Goal: Find contact information: Find contact information

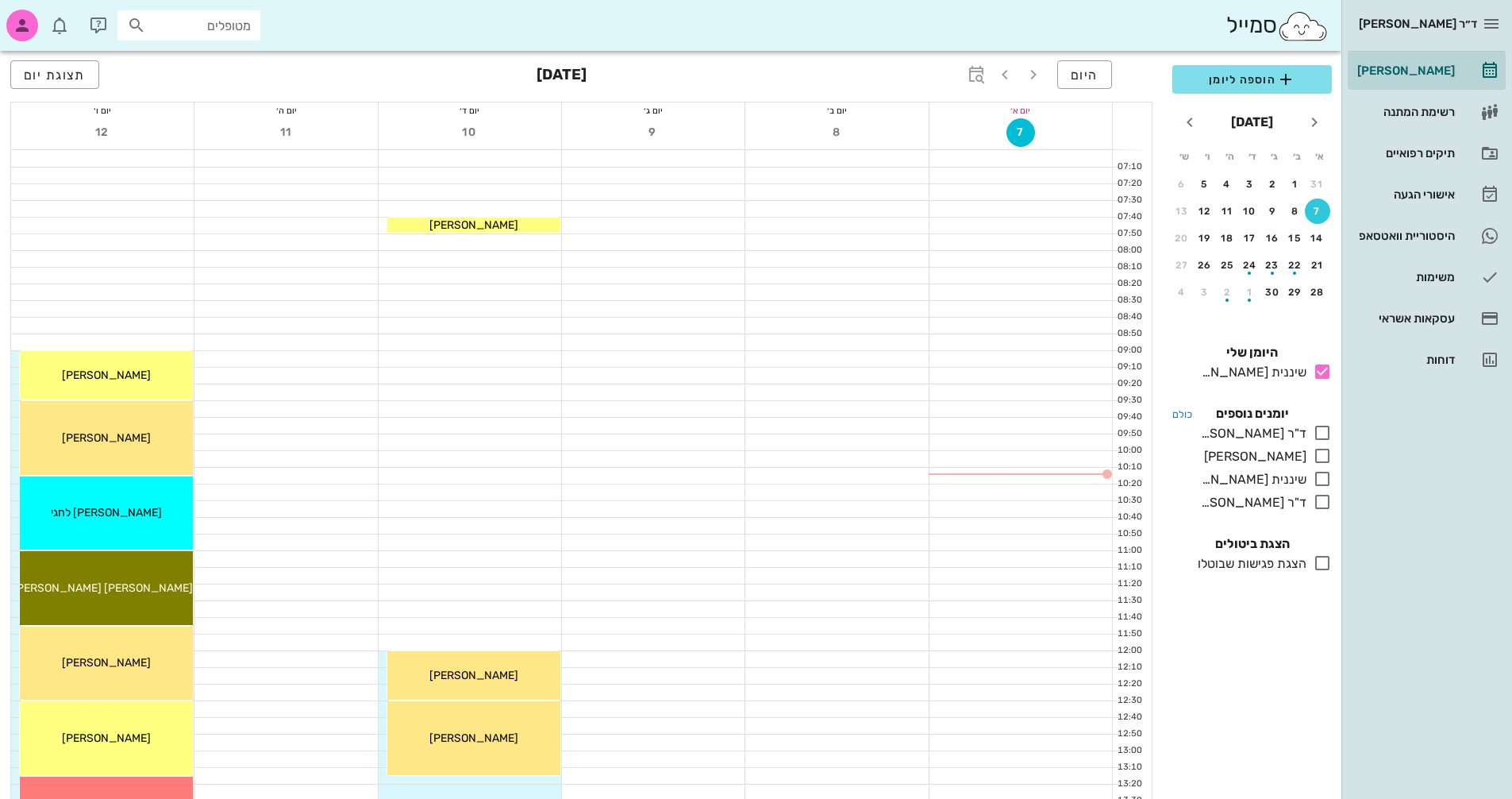
click at [725, 423] on h4 "כולם יומנים נוספים" at bounding box center [1252, 414] width 160 height 19
click at [725, 431] on icon at bounding box center [1322, 432] width 19 height 19
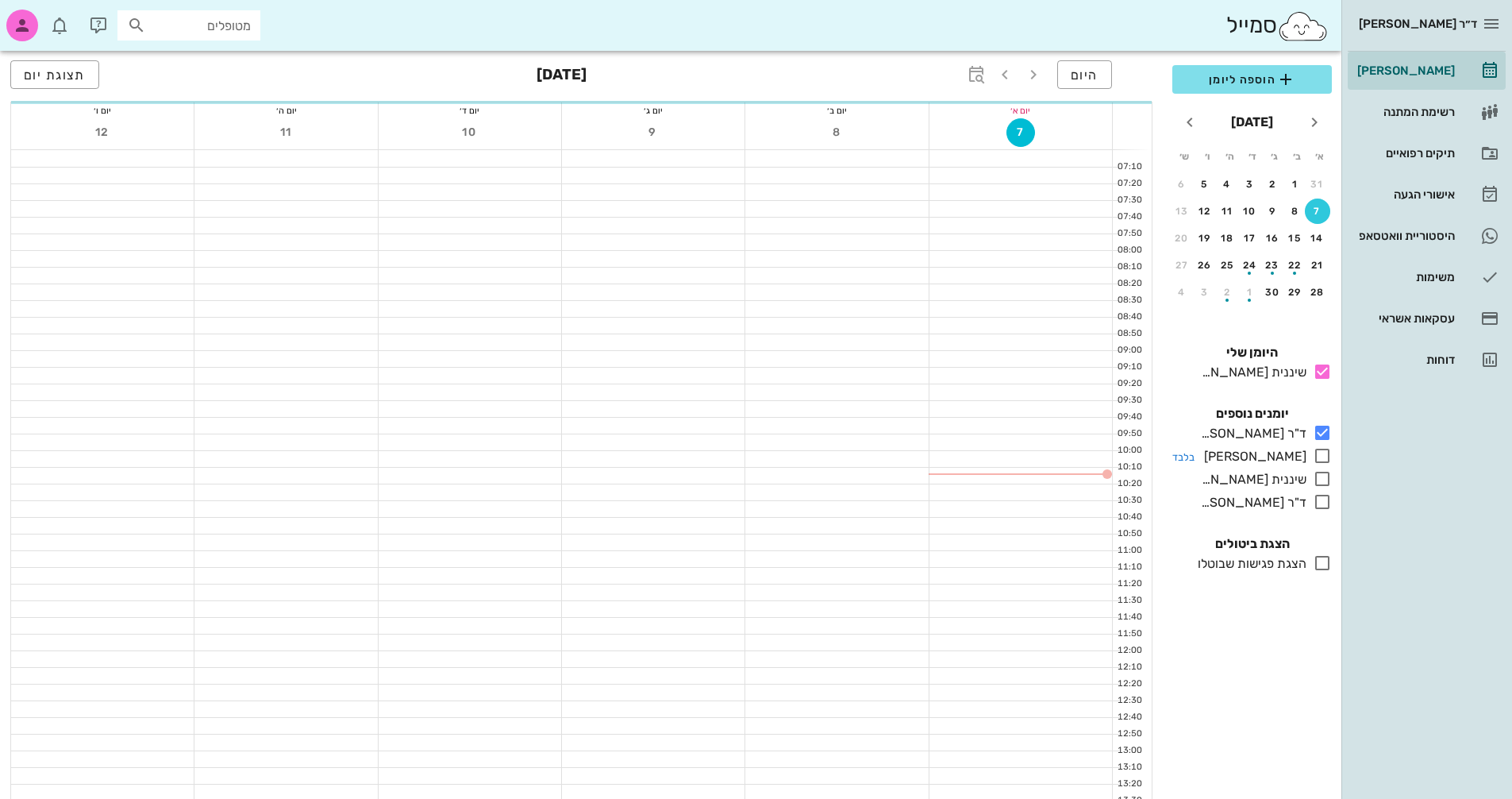
click at [725, 453] on icon at bounding box center [1322, 456] width 19 height 19
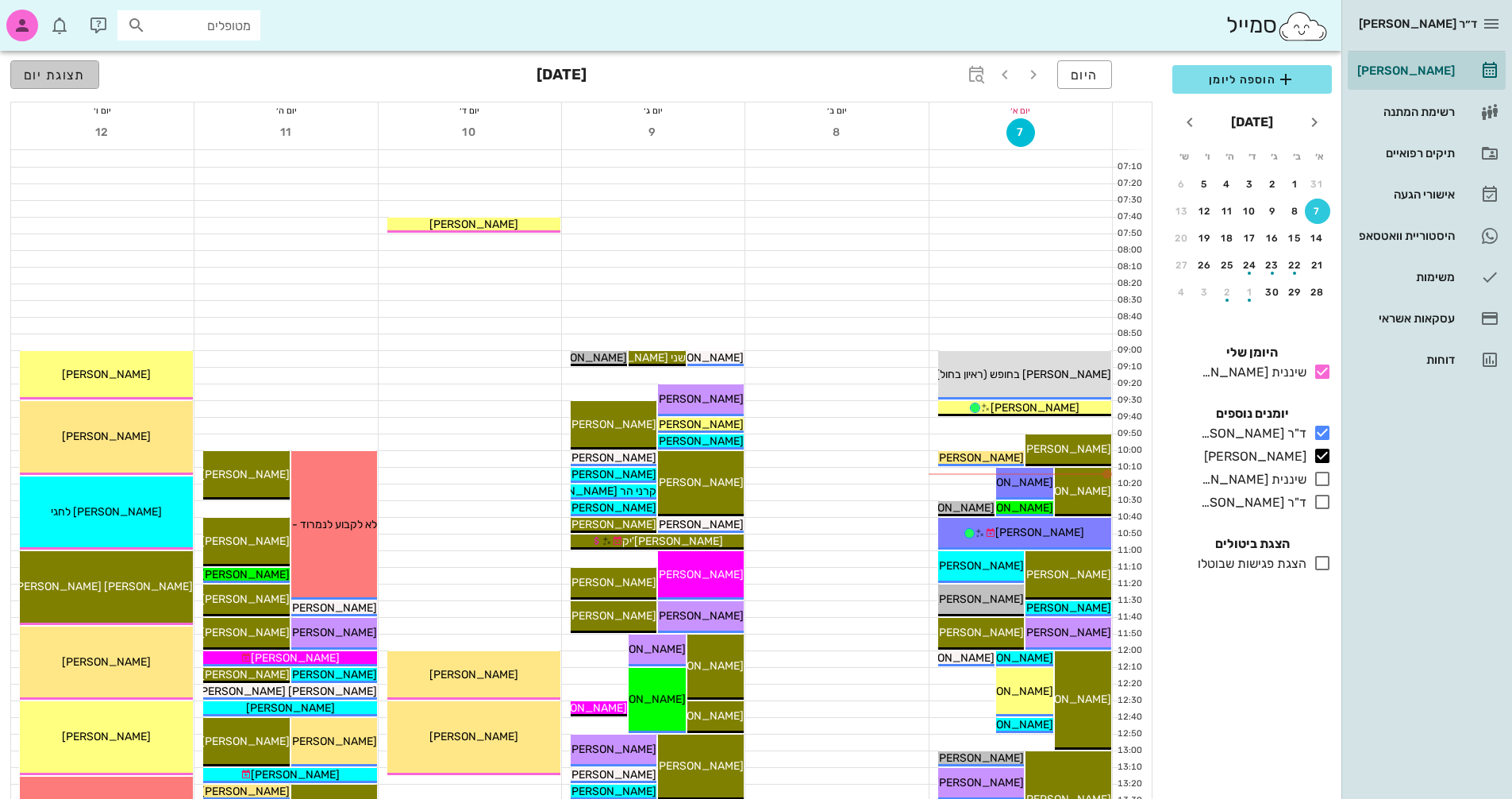
click at [73, 74] on span "תצוגת יום" at bounding box center [54, 75] width 62 height 15
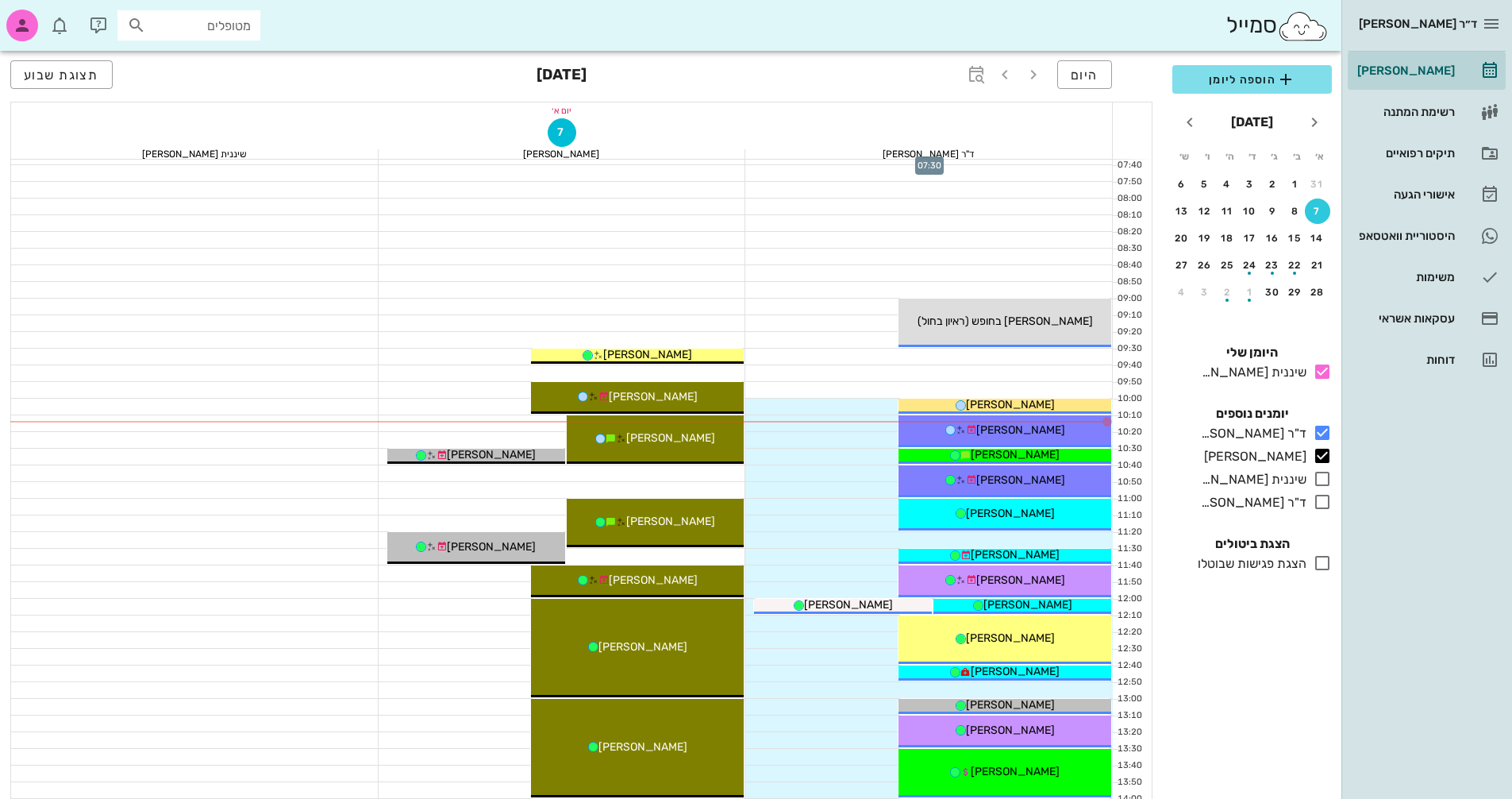
scroll to position [159, 0]
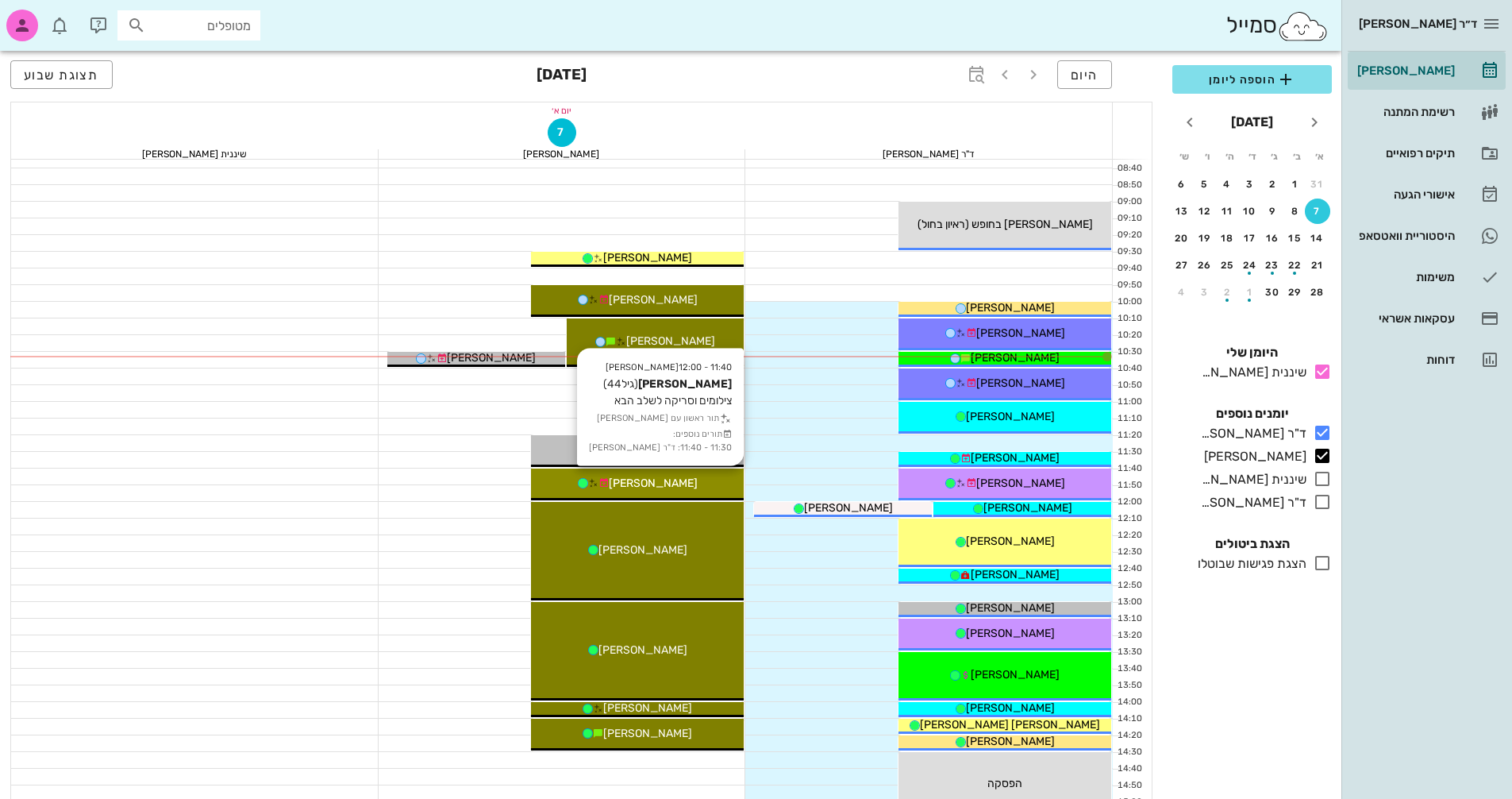
click at [705, 484] on div "[PERSON_NAME]" at bounding box center [637, 483] width 213 height 17
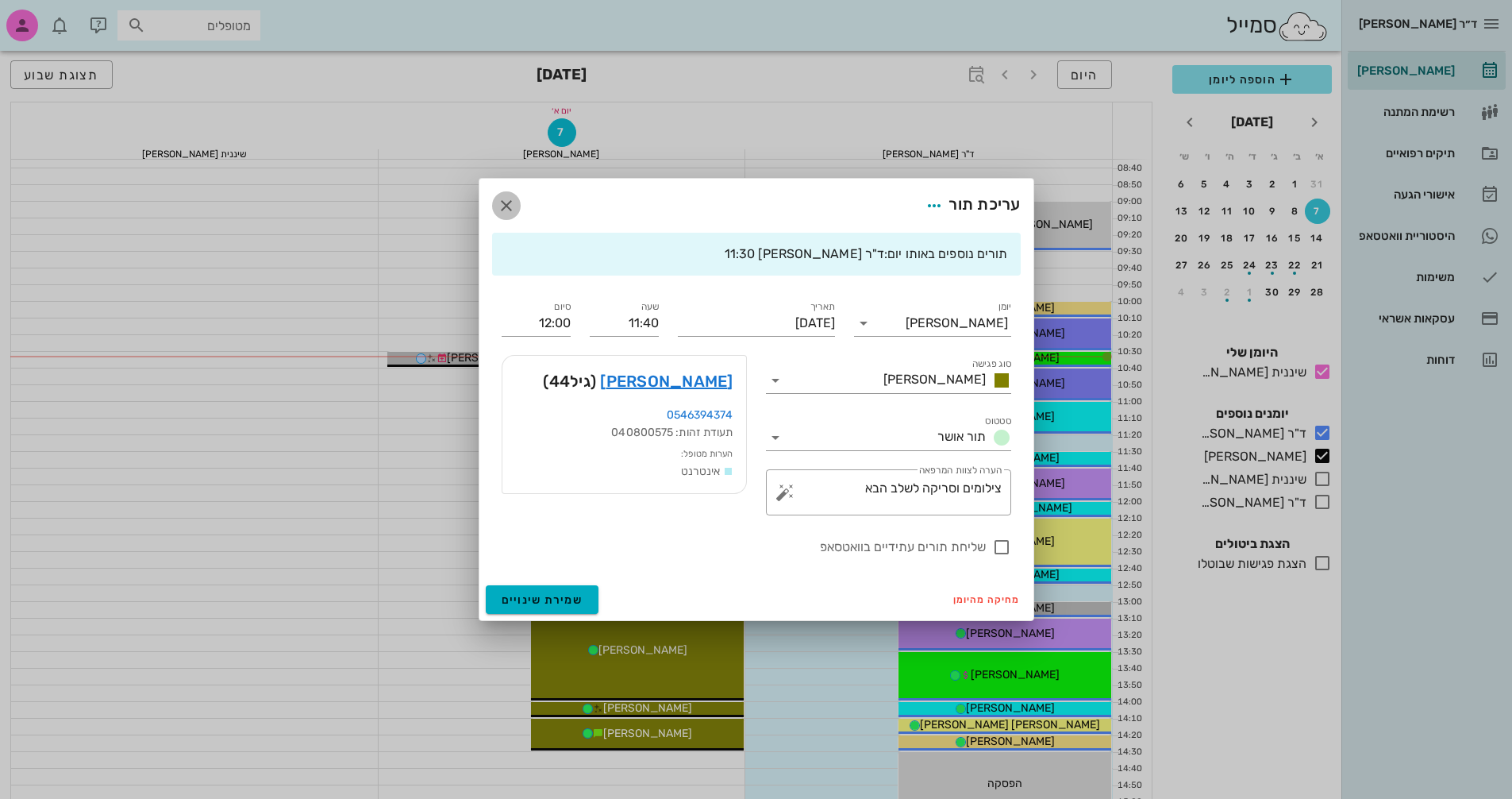
click at [502, 206] on icon "button" at bounding box center [506, 206] width 19 height 19
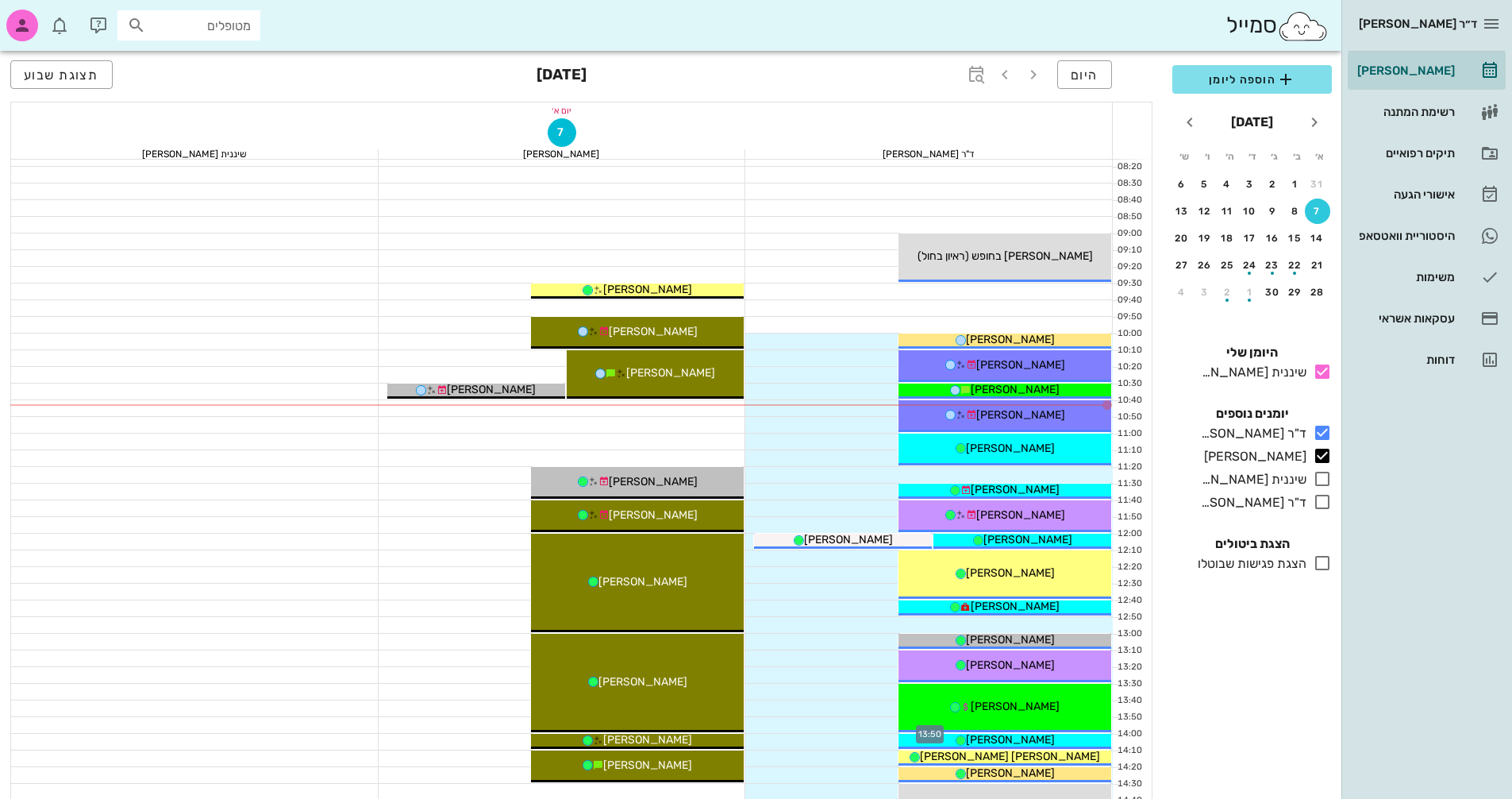
scroll to position [286, 0]
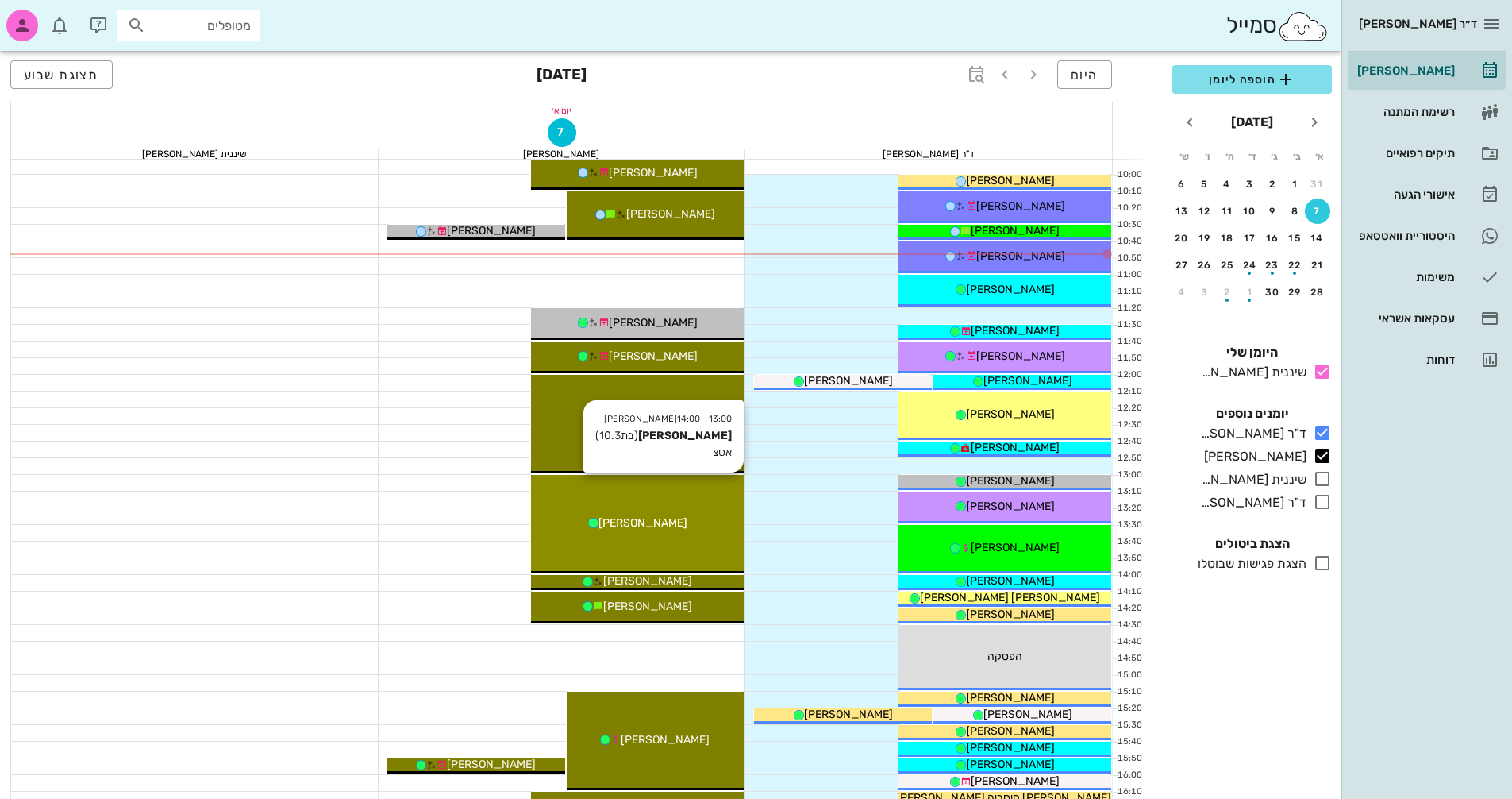
click at [656, 534] on div "13:00 - 14:00 [PERSON_NAME] (בת 10.3 ) אטצ [PERSON_NAME]" at bounding box center [637, 524] width 213 height 99
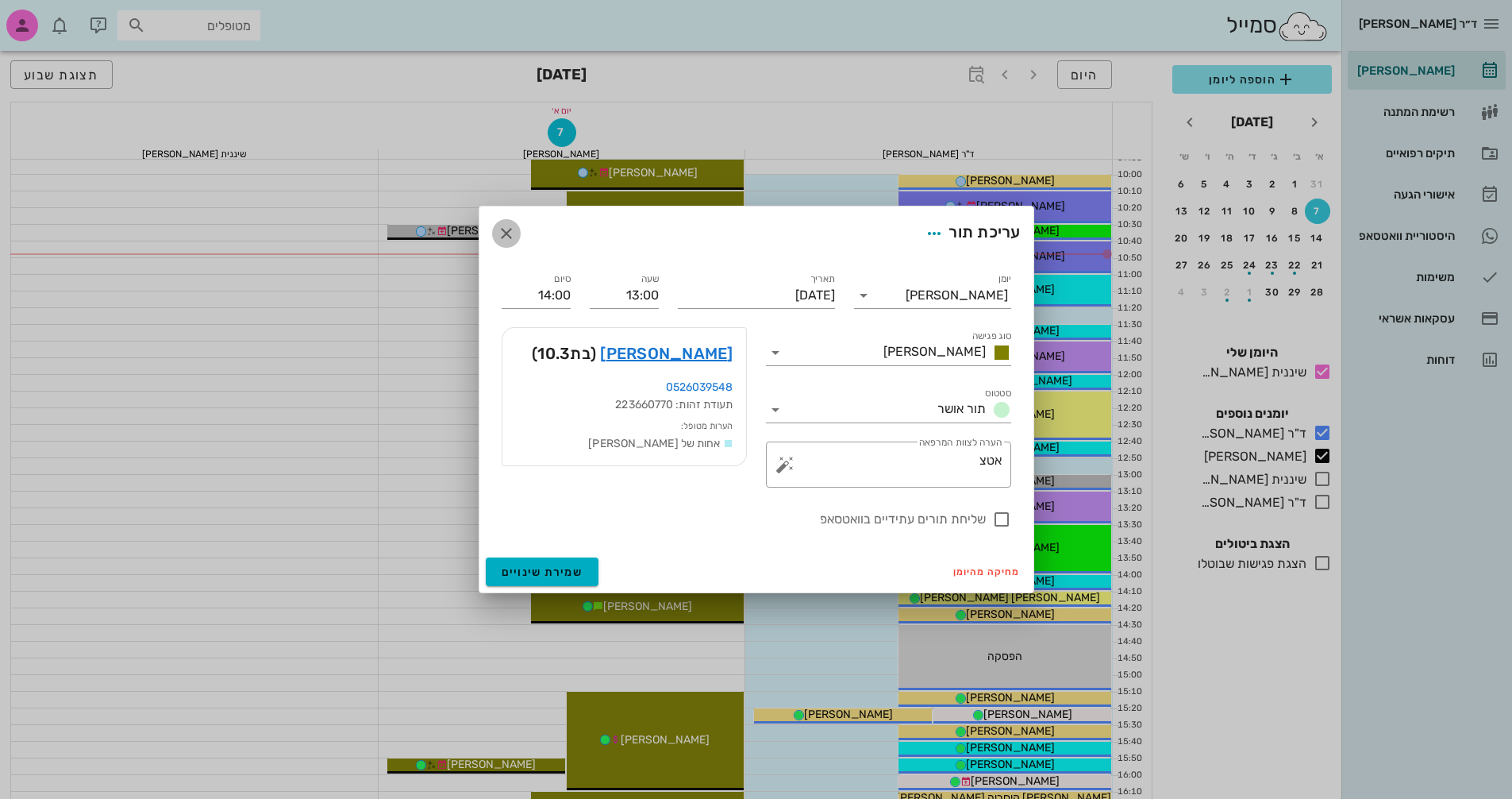
click at [503, 233] on icon "button" at bounding box center [506, 233] width 19 height 19
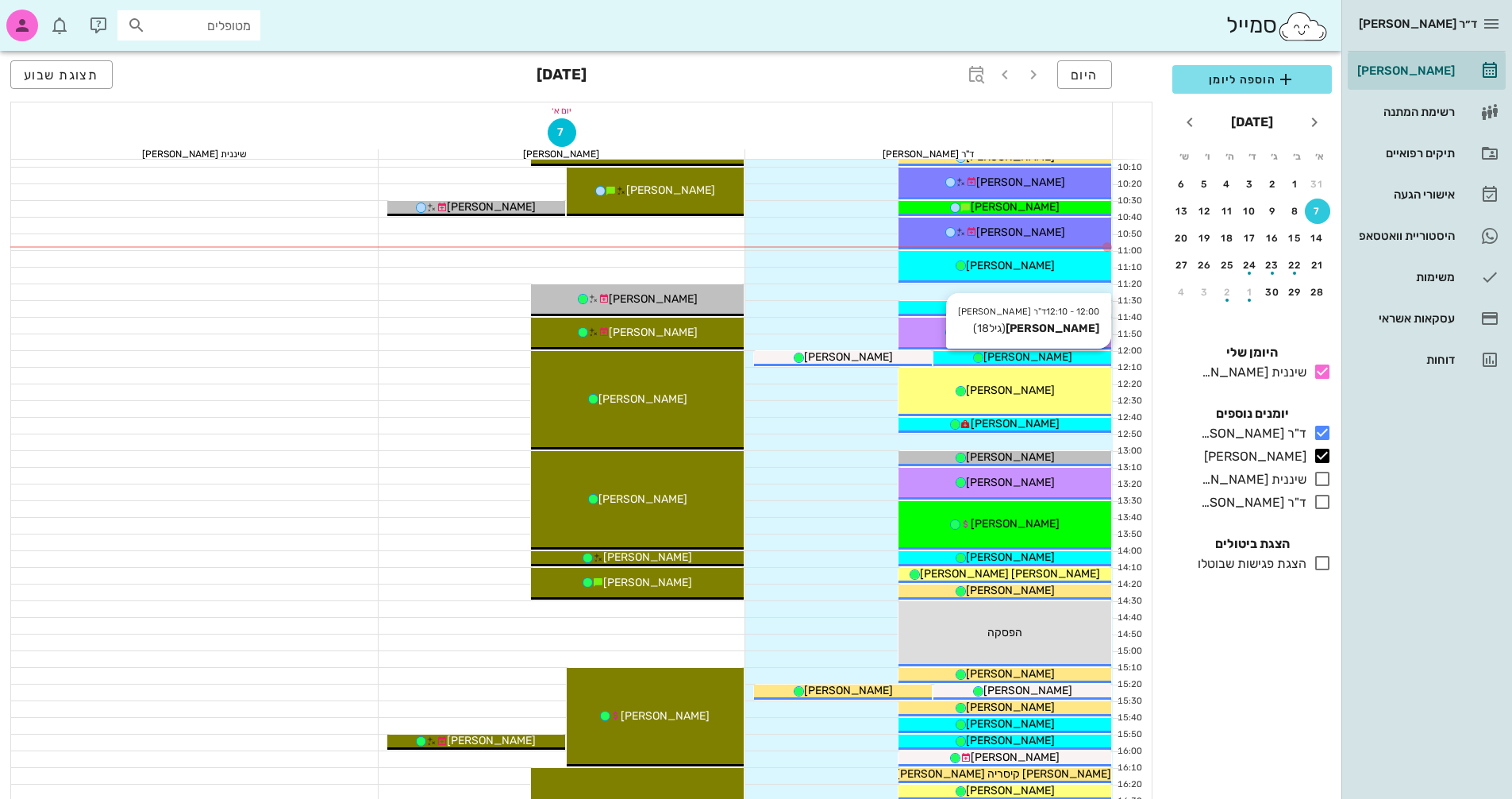
scroll to position [127, 0]
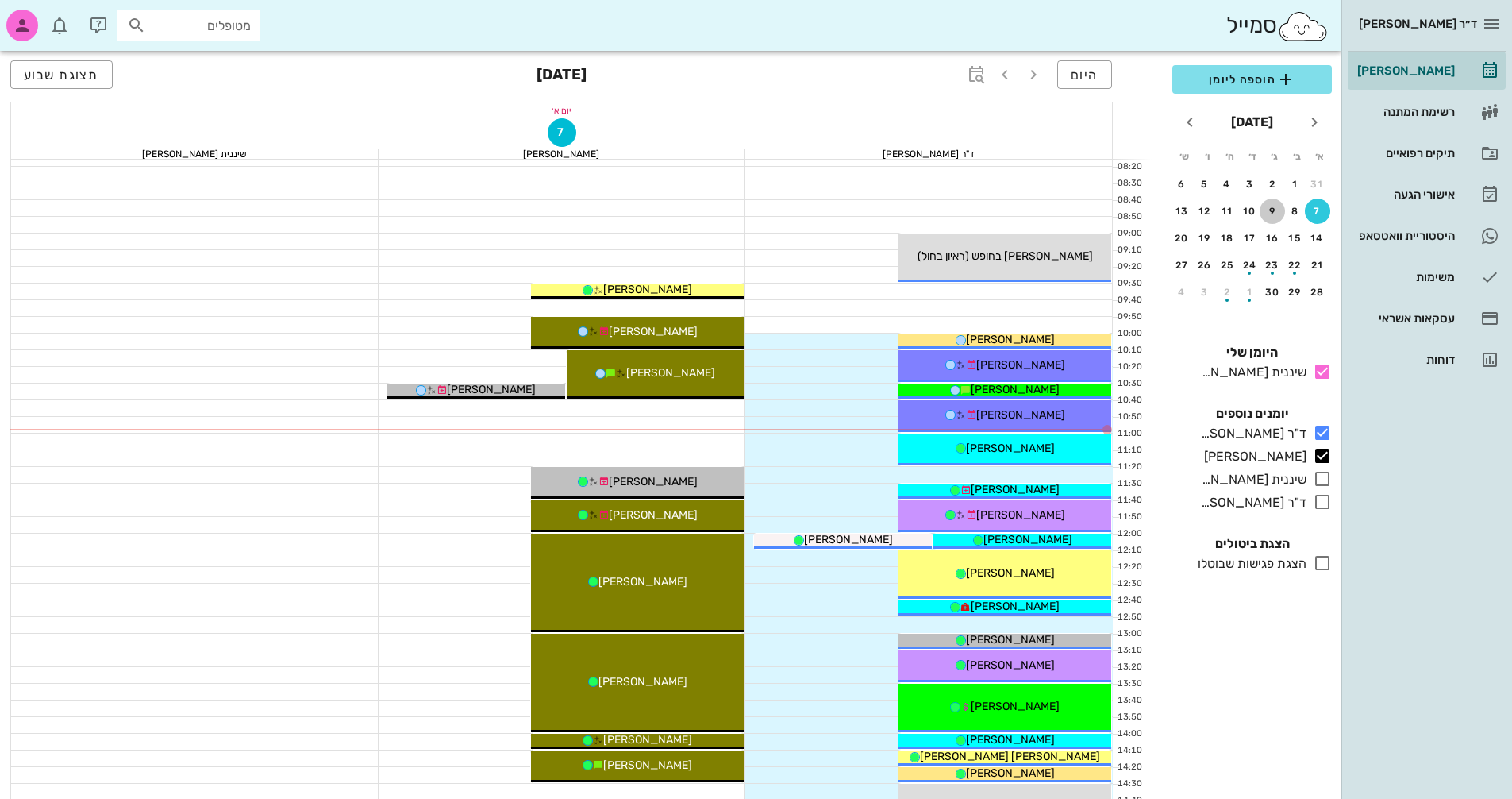
click at [725, 213] on div "9" at bounding box center [1272, 211] width 26 height 11
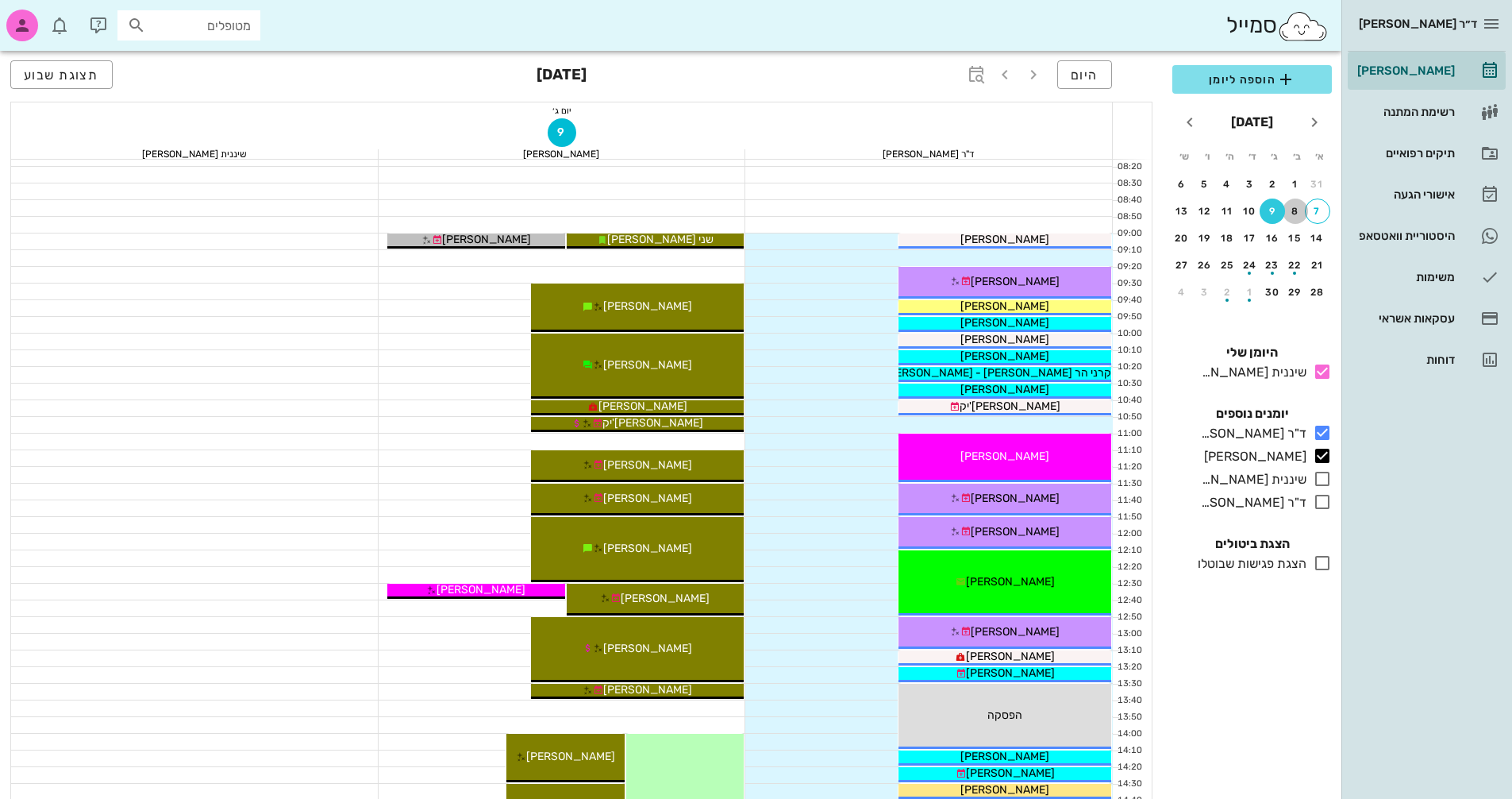
click at [725, 213] on div "8" at bounding box center [1295, 211] width 26 height 11
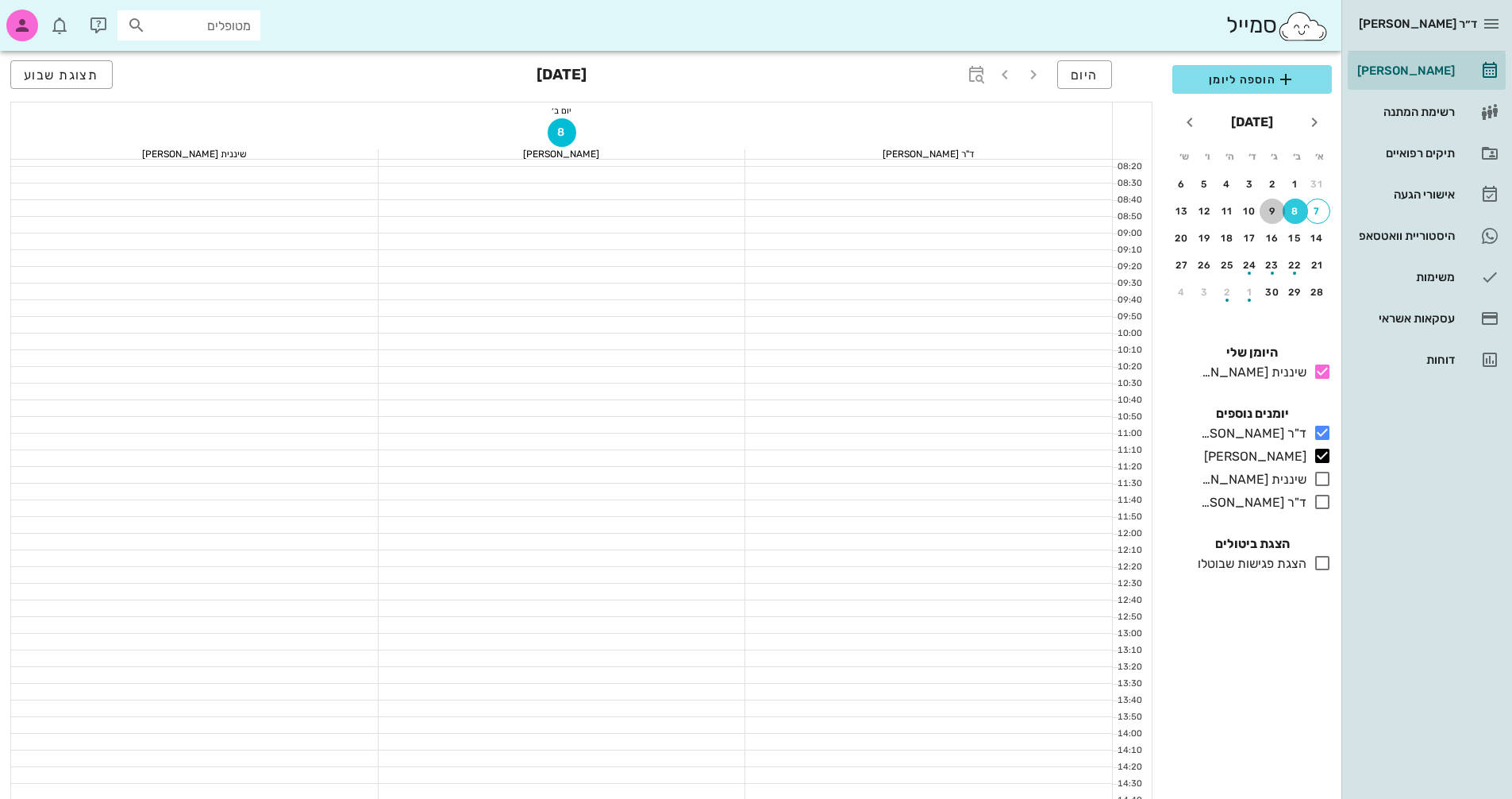
click at [725, 210] on div "9" at bounding box center [1272, 211] width 26 height 11
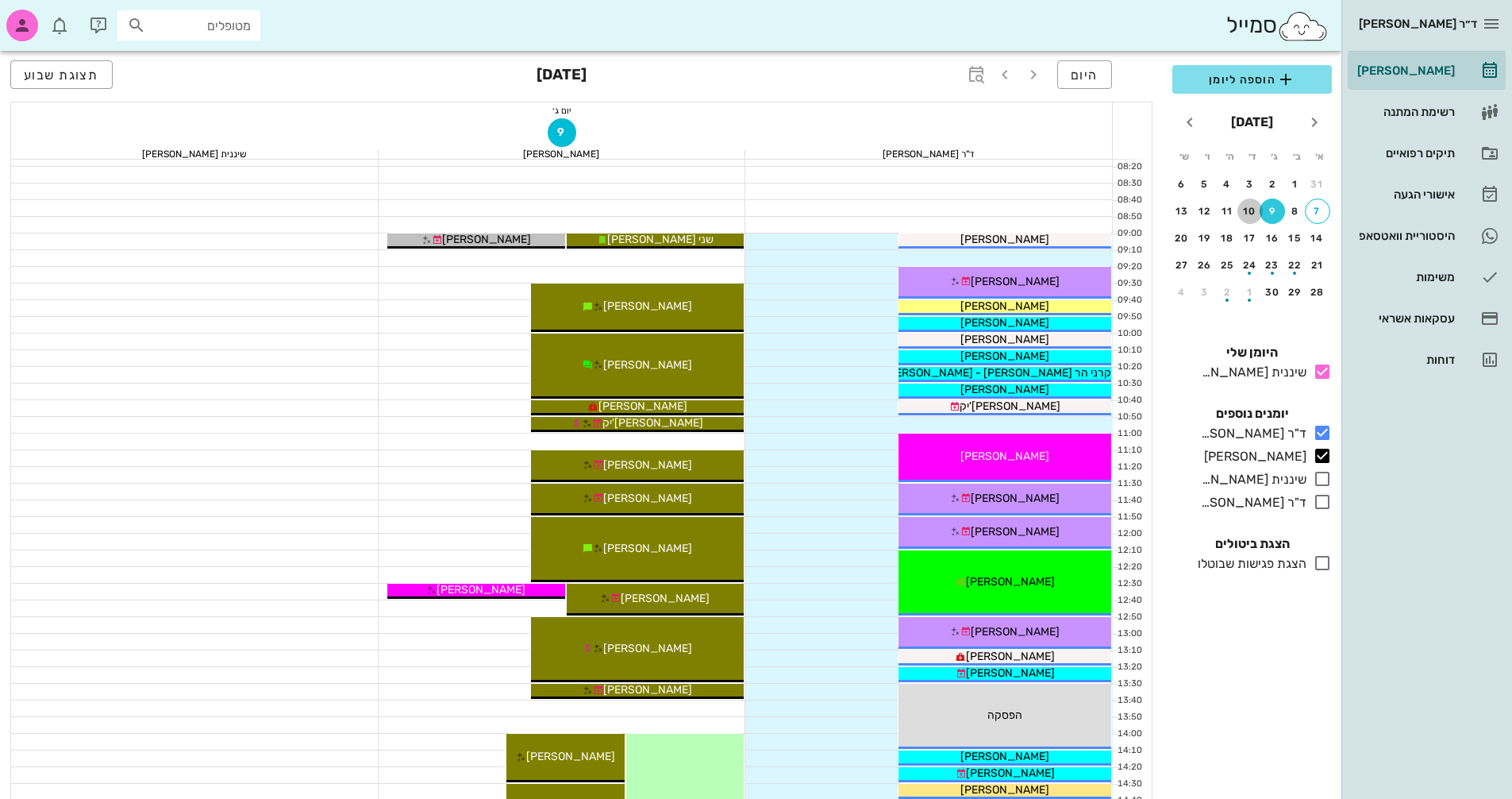
click at [725, 207] on div "10" at bounding box center [1250, 211] width 26 height 11
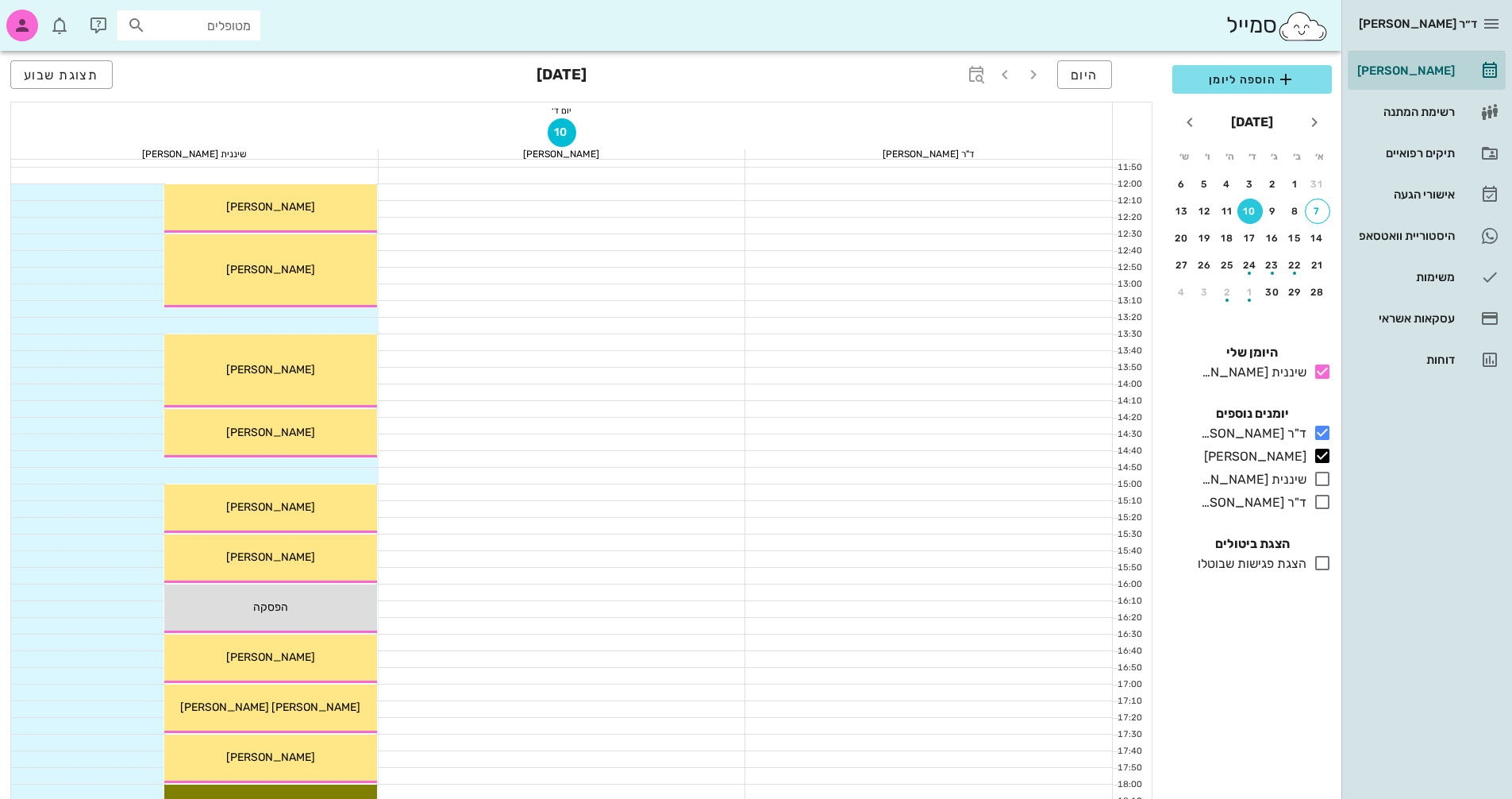
scroll to position [286, 0]
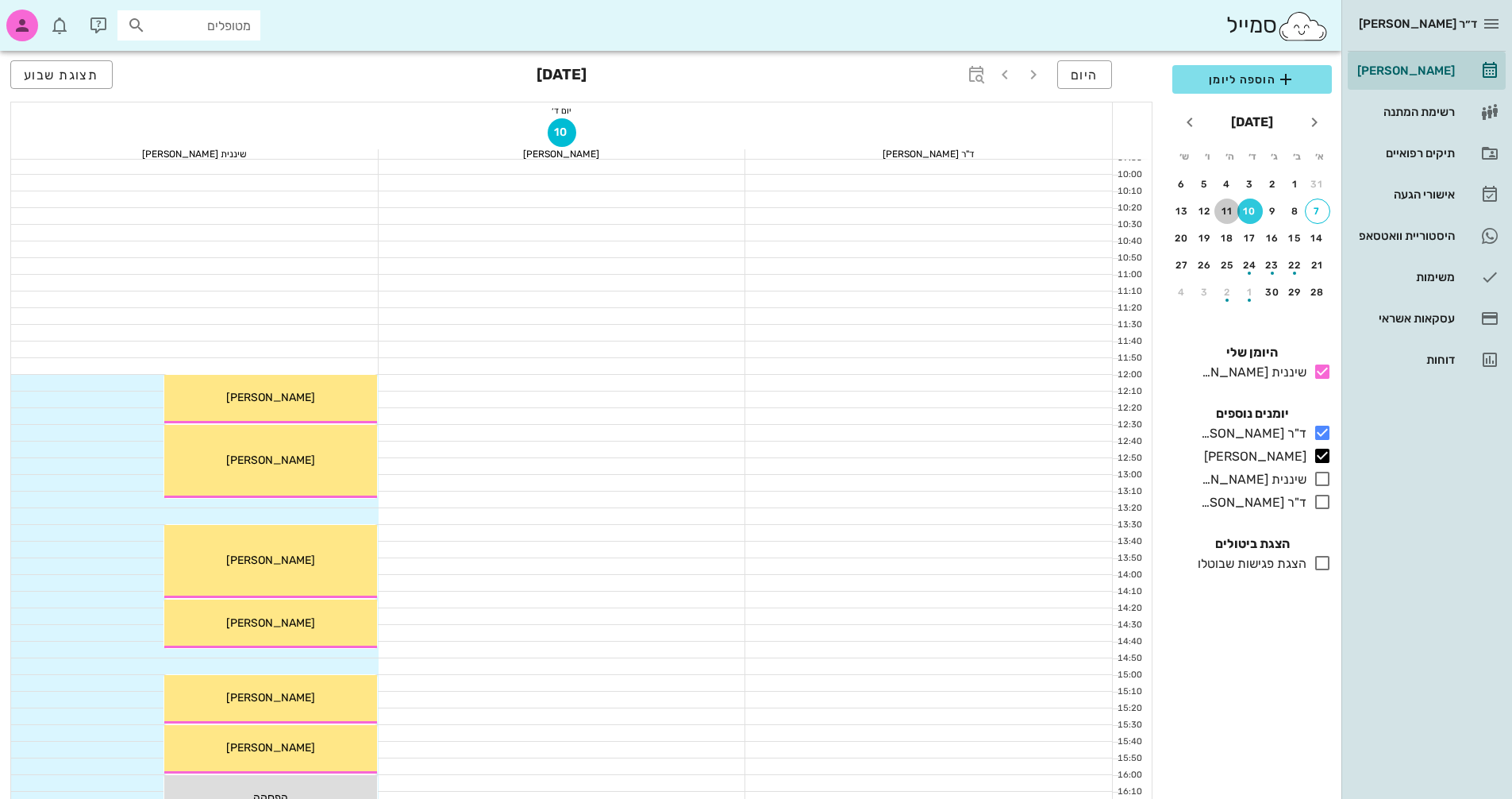
click at [725, 217] on button "11" at bounding box center [1227, 211] width 26 height 26
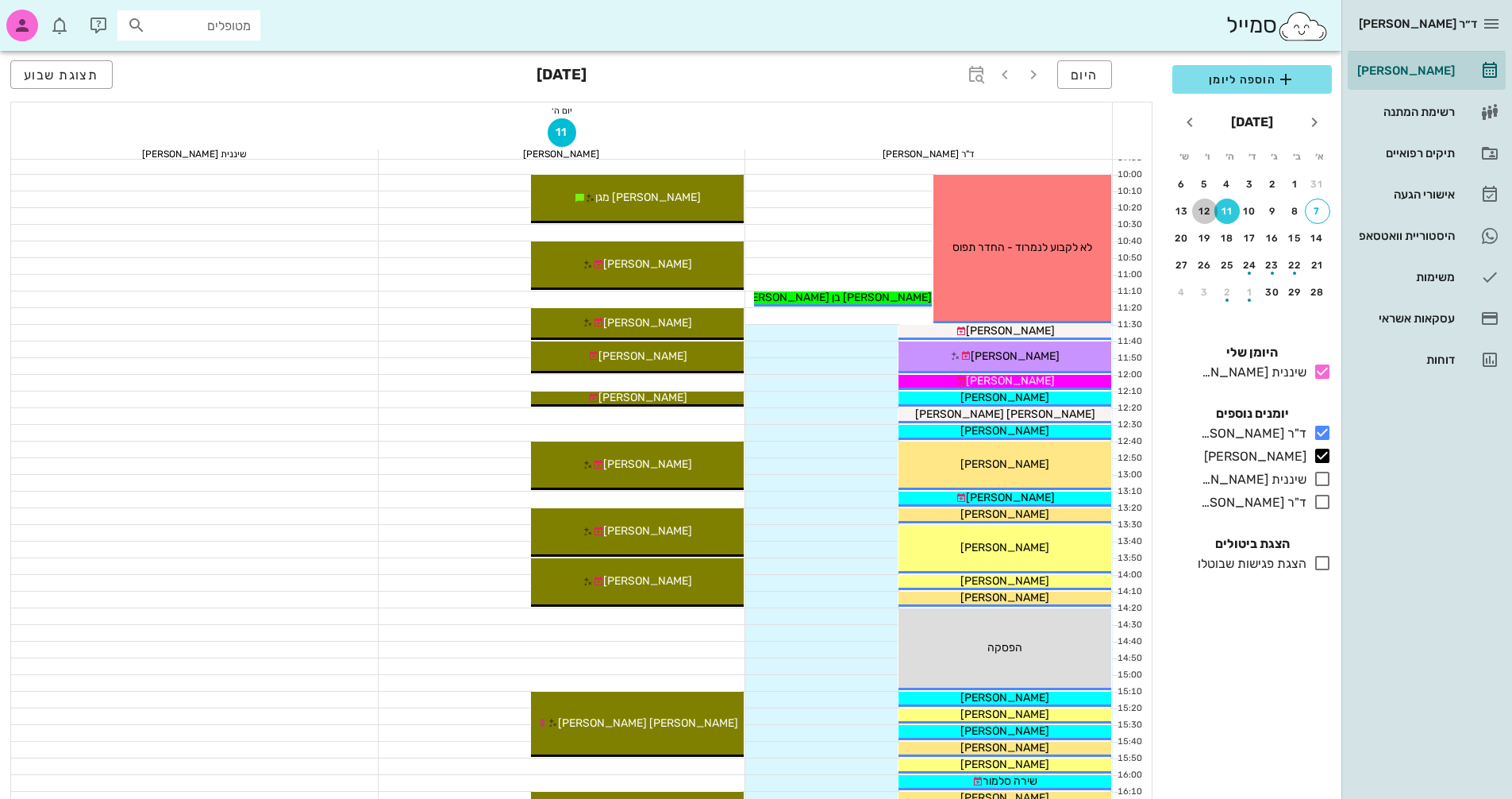
click at [725, 214] on div "12" at bounding box center [1205, 211] width 26 height 11
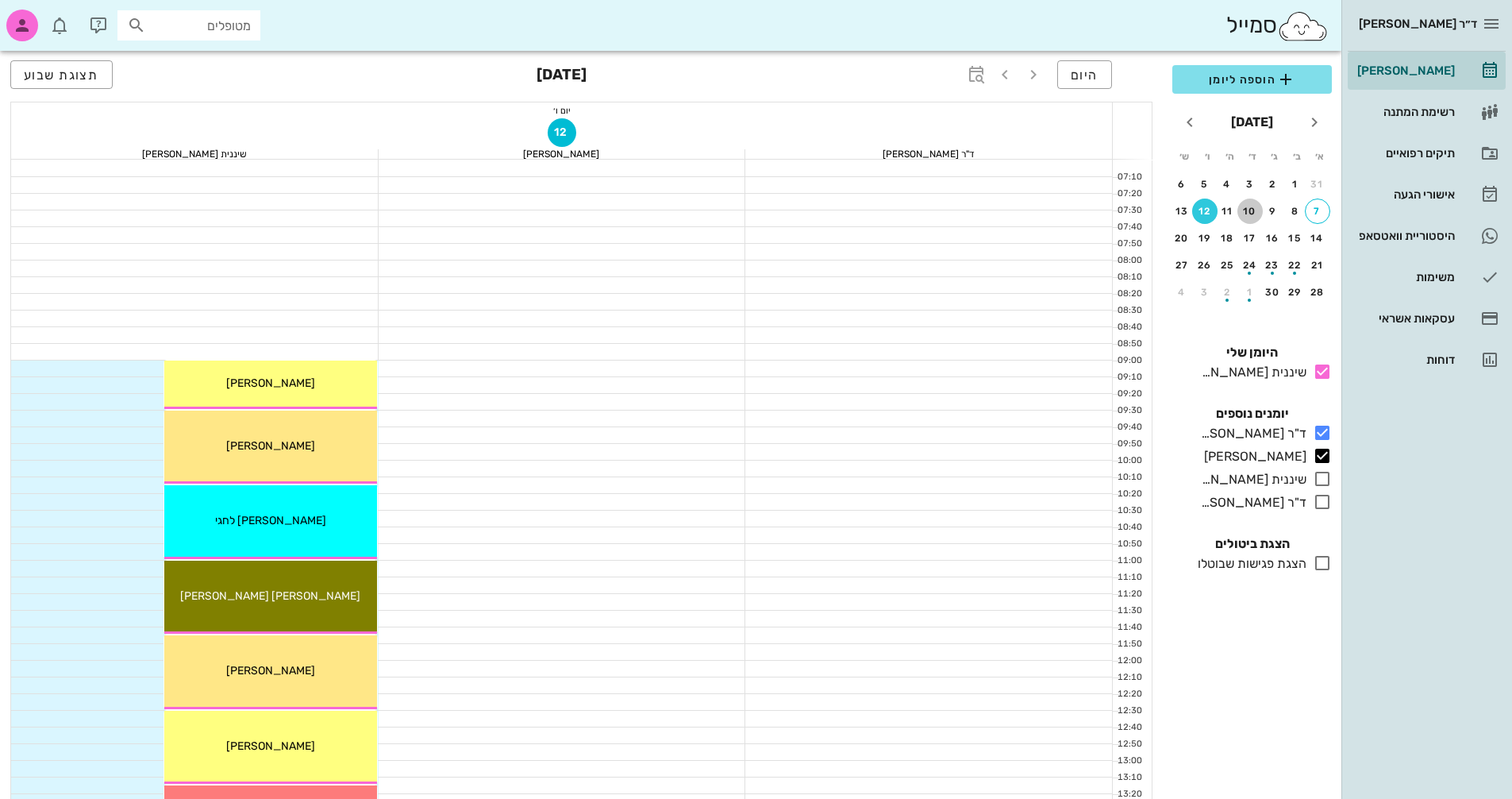
click at [725, 209] on div "10" at bounding box center [1250, 211] width 26 height 11
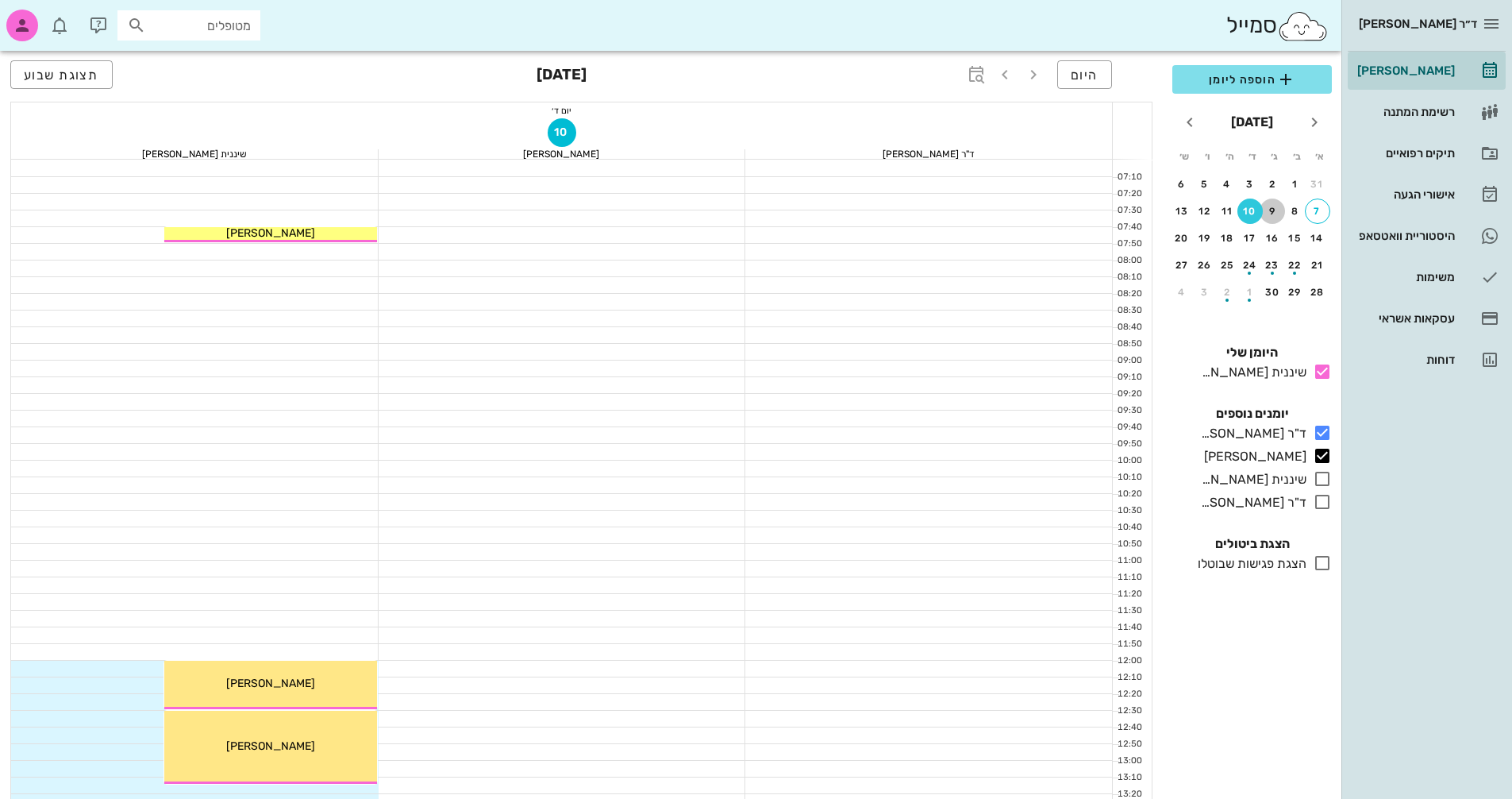
click at [725, 208] on div "9" at bounding box center [1272, 211] width 26 height 11
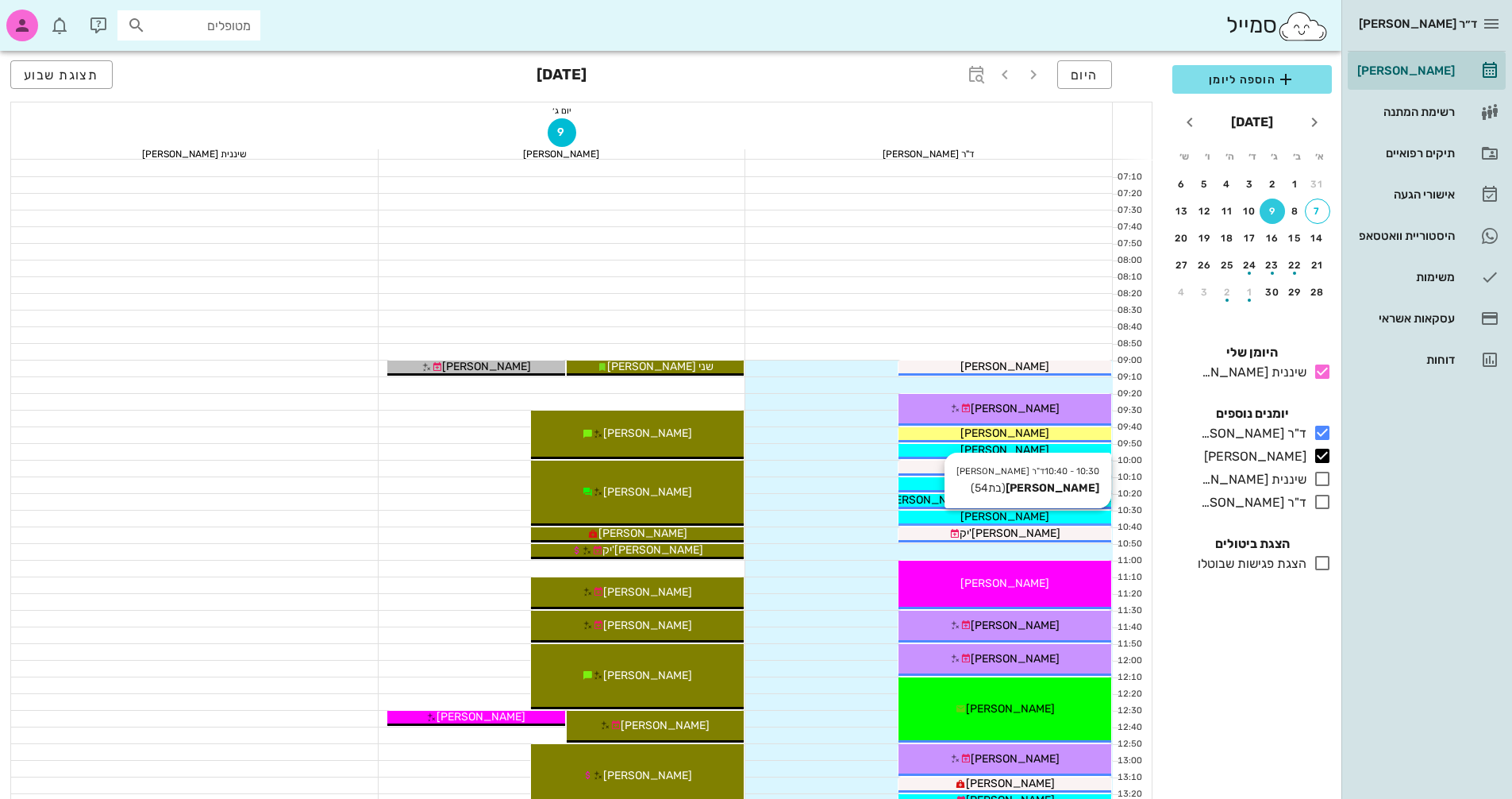
click at [725, 512] on div "[PERSON_NAME]" at bounding box center [1004, 516] width 213 height 17
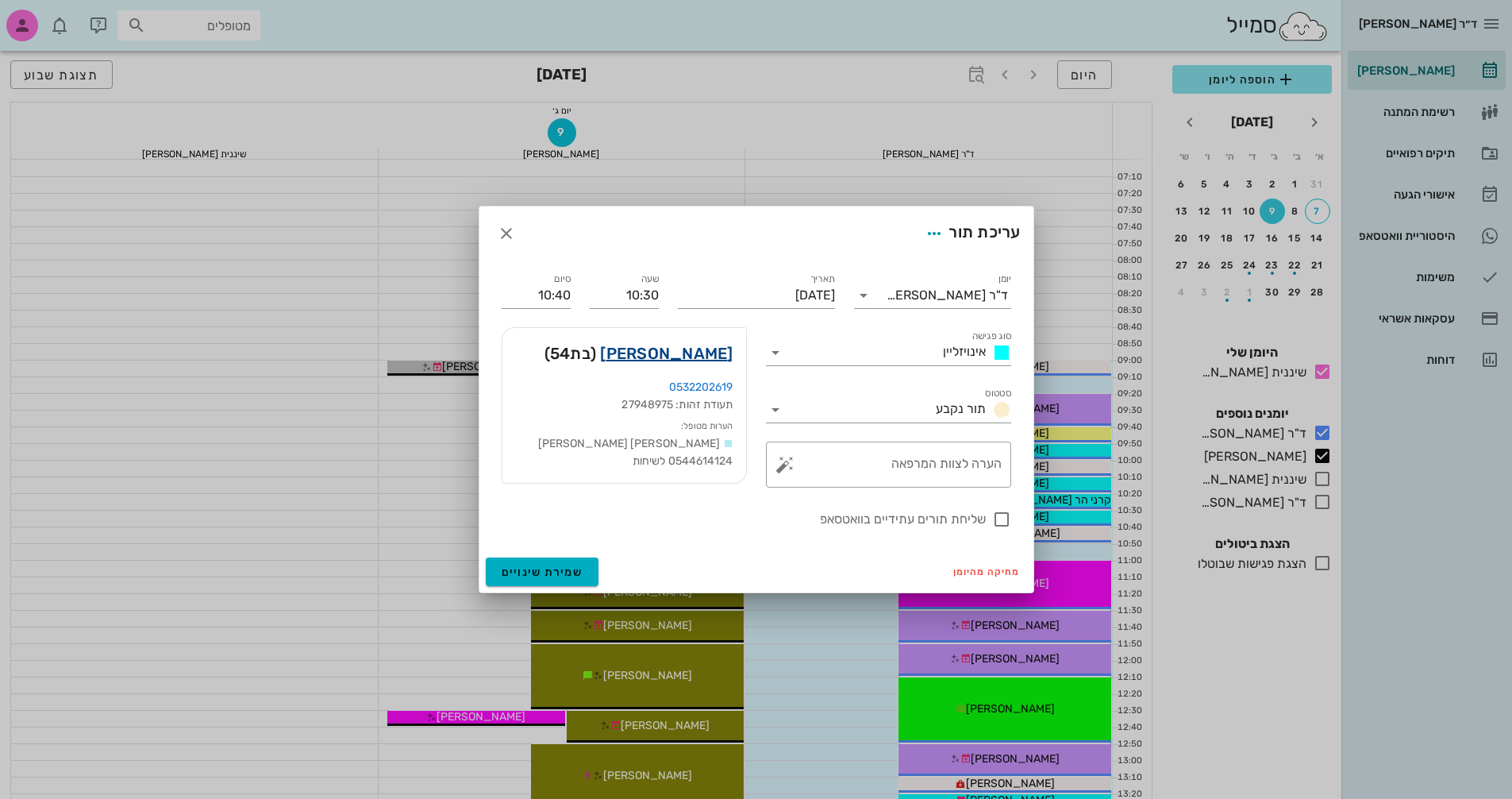
click at [708, 345] on link "[PERSON_NAME]" at bounding box center [667, 353] width 133 height 26
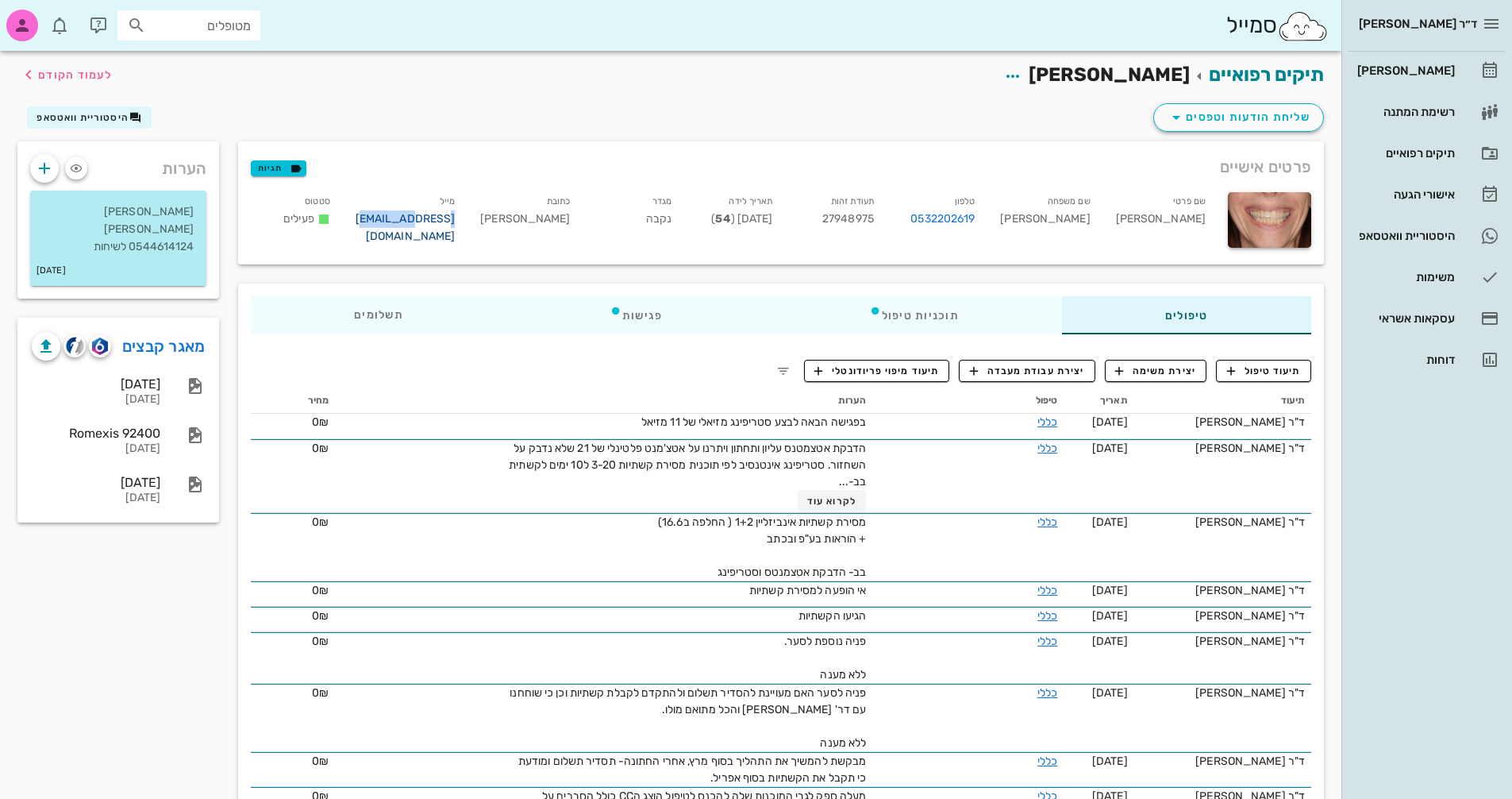
drag, startPoint x: 356, startPoint y: 221, endPoint x: 410, endPoint y: 220, distance: 54.0
click at [410, 220] on div "[PERSON_NAME] [PERSON_NAME][EMAIL_ADDRESS][DOMAIN_NAME]" at bounding box center [405, 221] width 125 height 66
copy link "erlichman"
click at [80, 80] on span "לעמוד הקודם" at bounding box center [75, 75] width 74 height 14
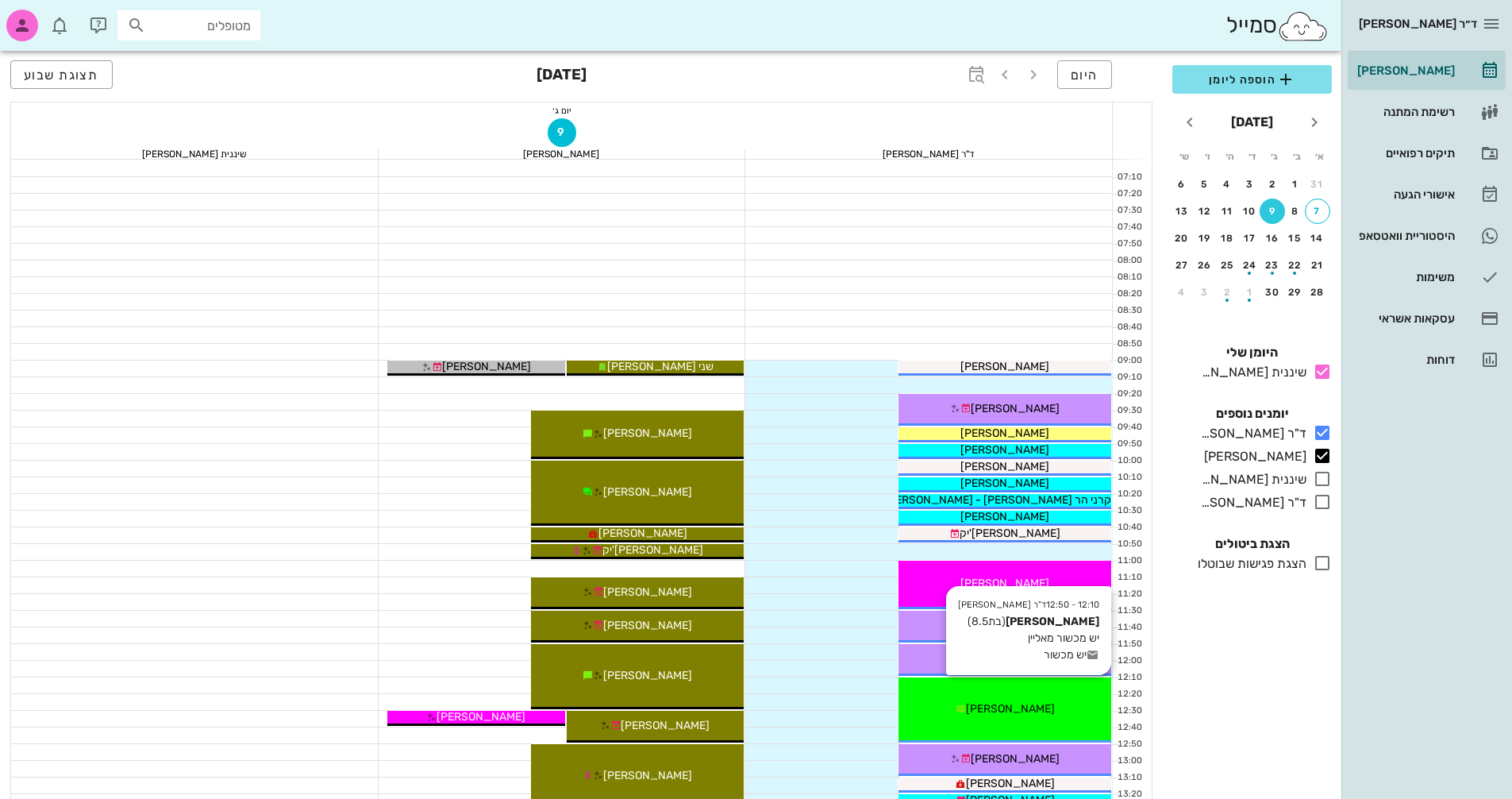
click at [725, 700] on div "[PERSON_NAME]" at bounding box center [1004, 709] width 213 height 17
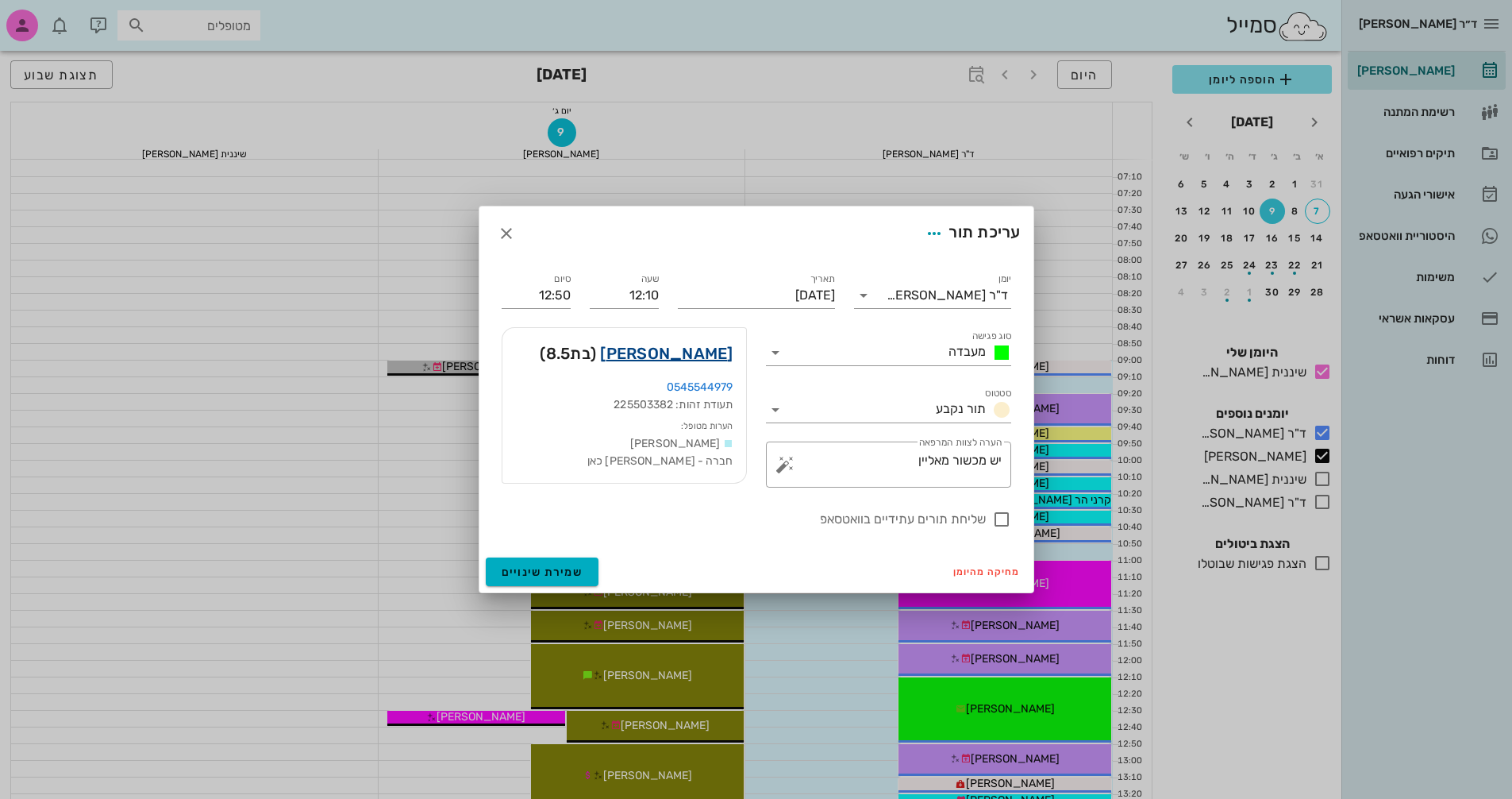
click at [706, 349] on link "[PERSON_NAME]" at bounding box center [667, 353] width 133 height 26
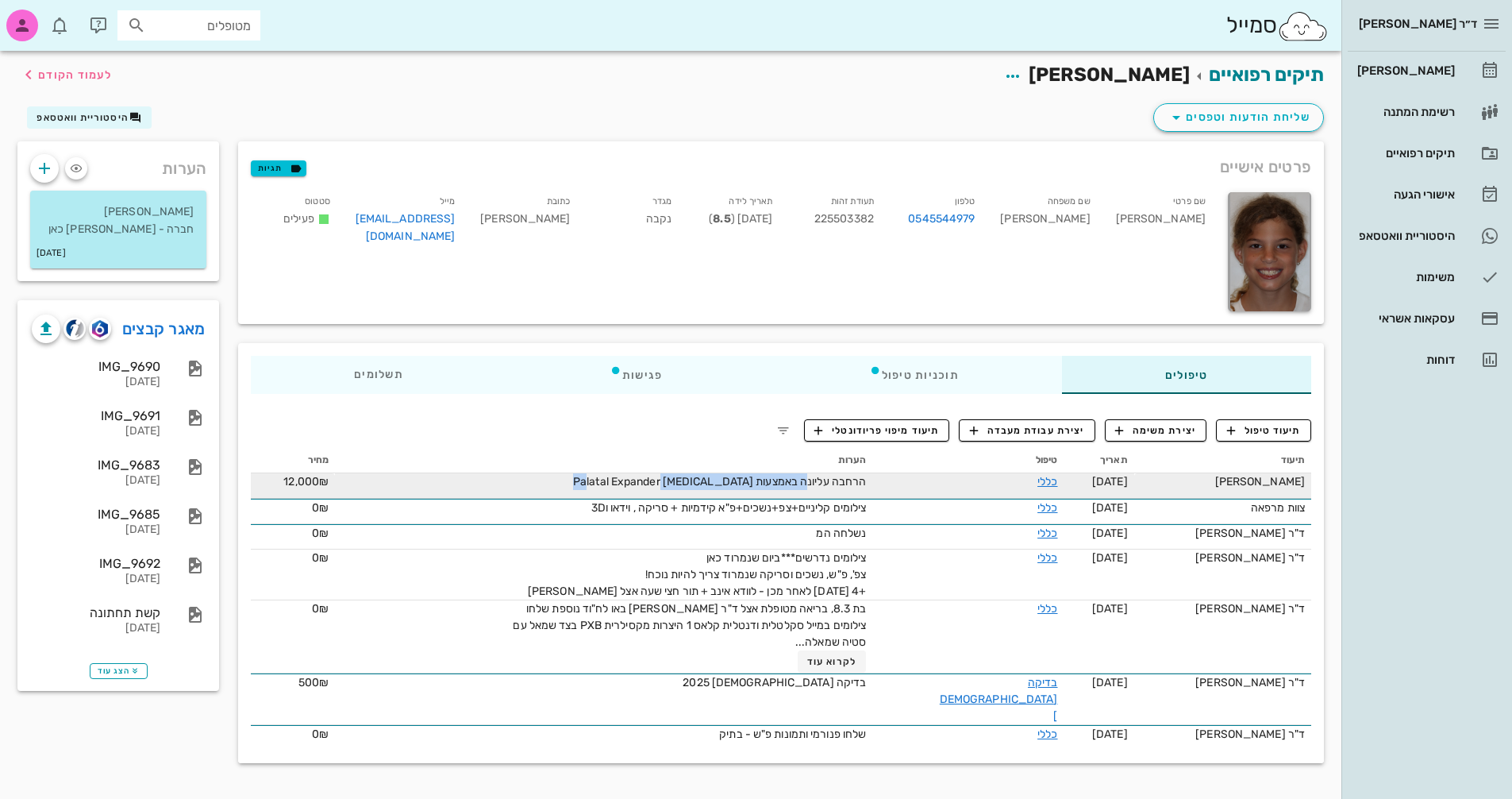
drag, startPoint x: 725, startPoint y: 480, endPoint x: 828, endPoint y: 489, distance: 103.4
click at [725, 489] on div "הרחבה עליונה באמצעות [MEDICAL_DATA] Palatal Expander" at bounding box center [687, 482] width 357 height 17
click at [725, 484] on span "הרחבה עליונה באמצעות [MEDICAL_DATA] Palatal Expander" at bounding box center [719, 482] width 293 height 14
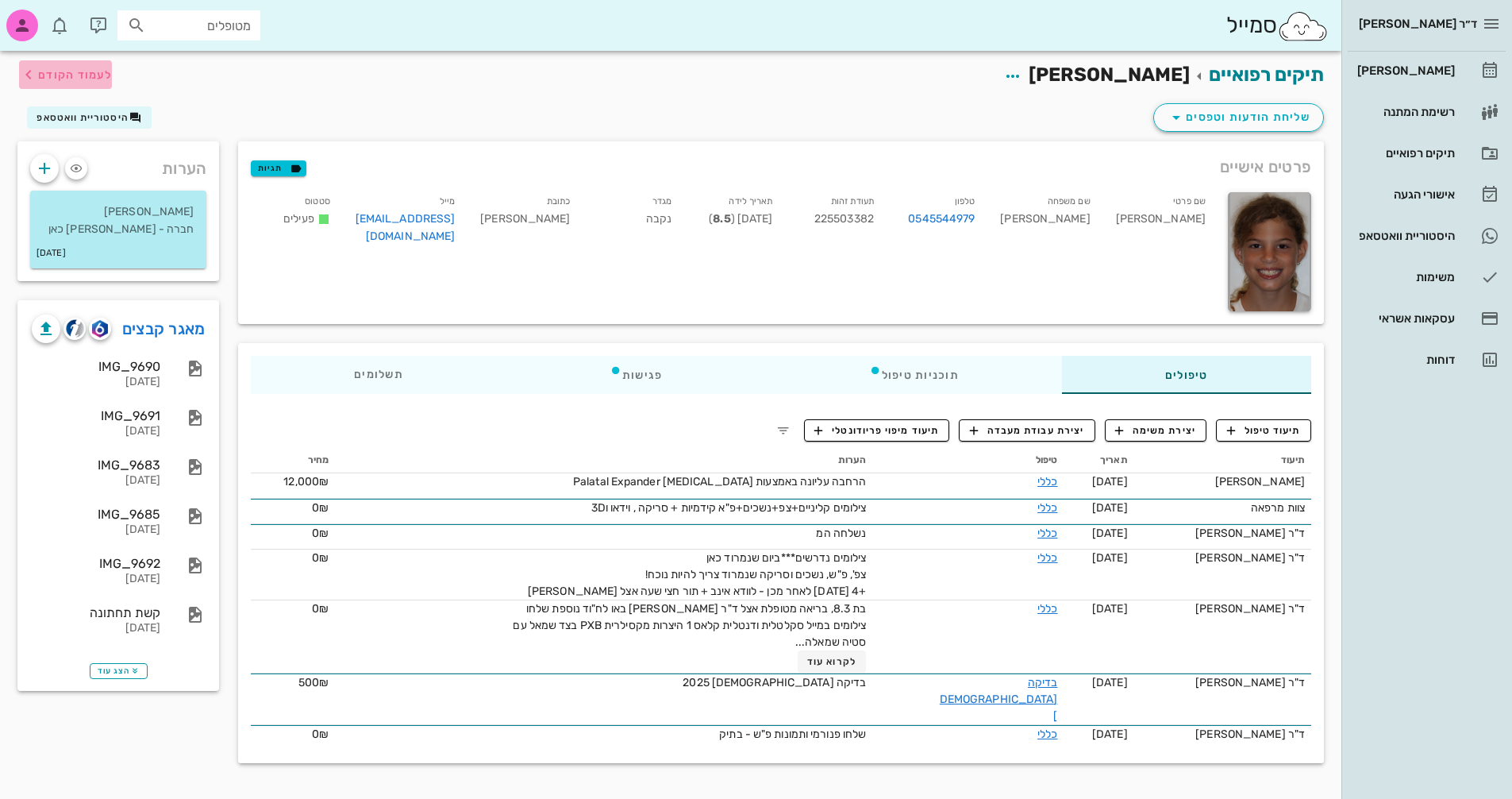
click at [89, 76] on span "לעמוד הקודם" at bounding box center [75, 75] width 74 height 14
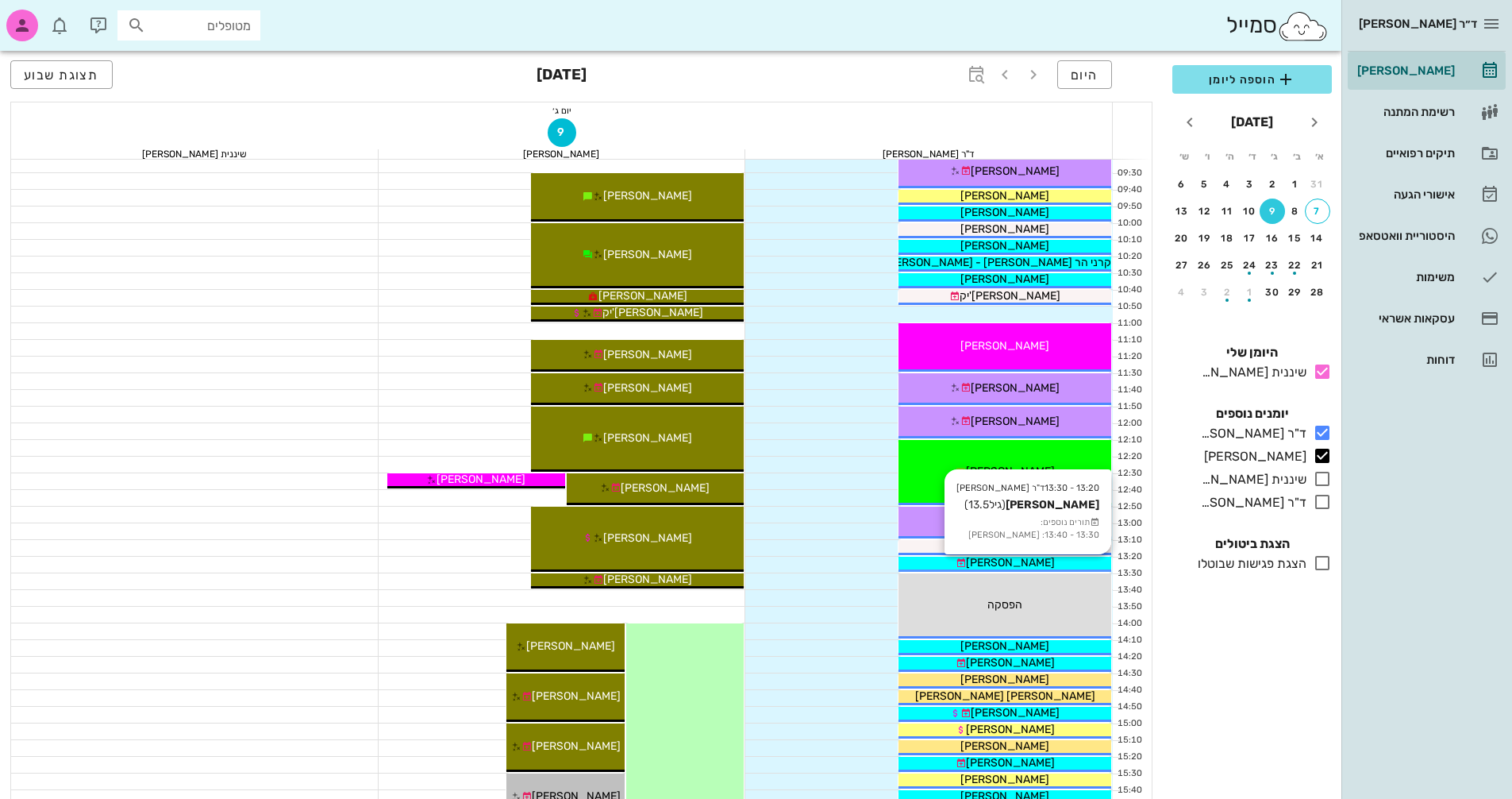
scroll to position [238, 0]
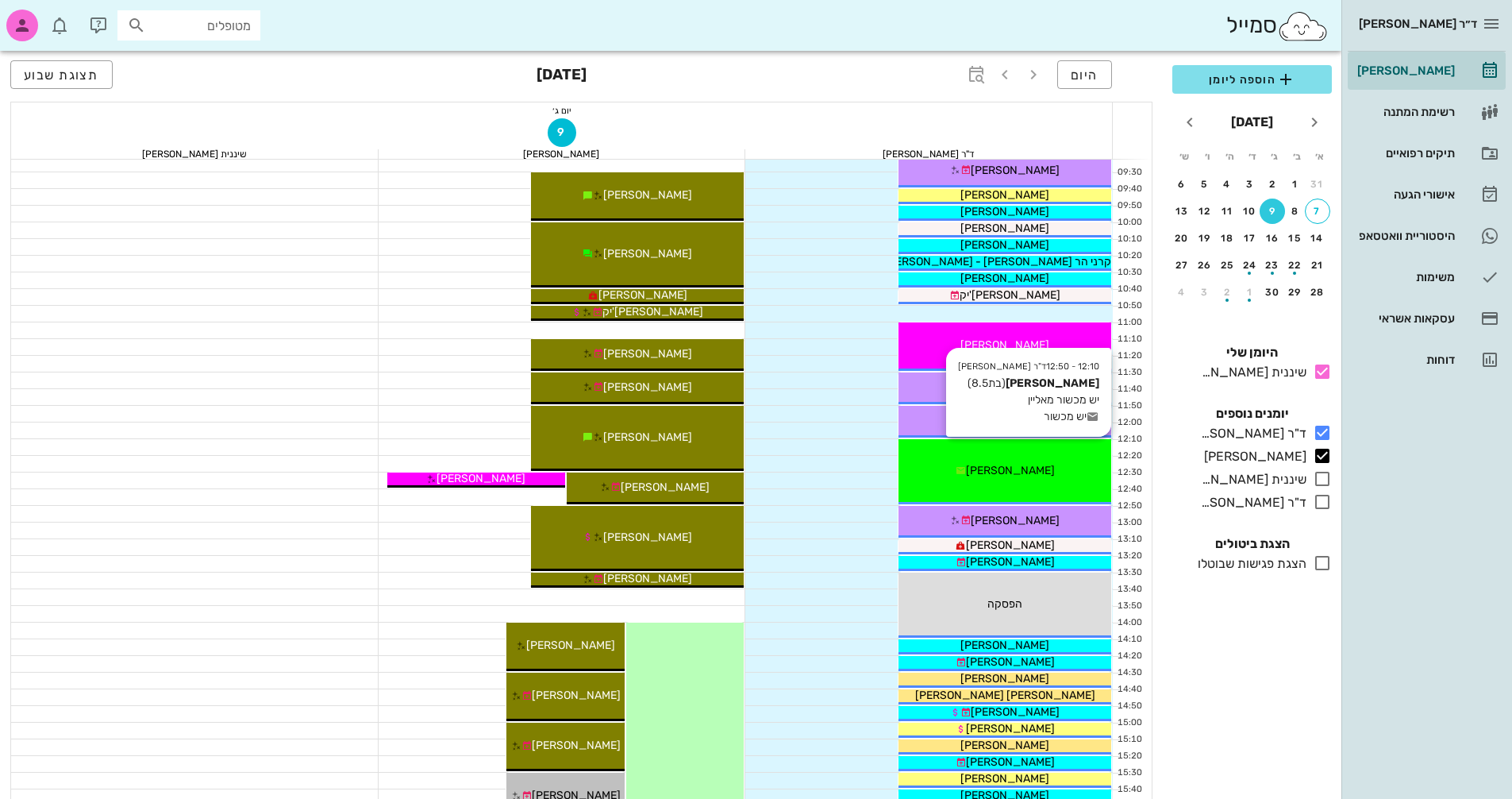
click at [725, 489] on div "12:10 - 12:50 ד"ר [PERSON_NAME] [PERSON_NAME] (בת 8.5 ) יש מכשור מאליין יש מכשו…" at bounding box center [1004, 471] width 213 height 66
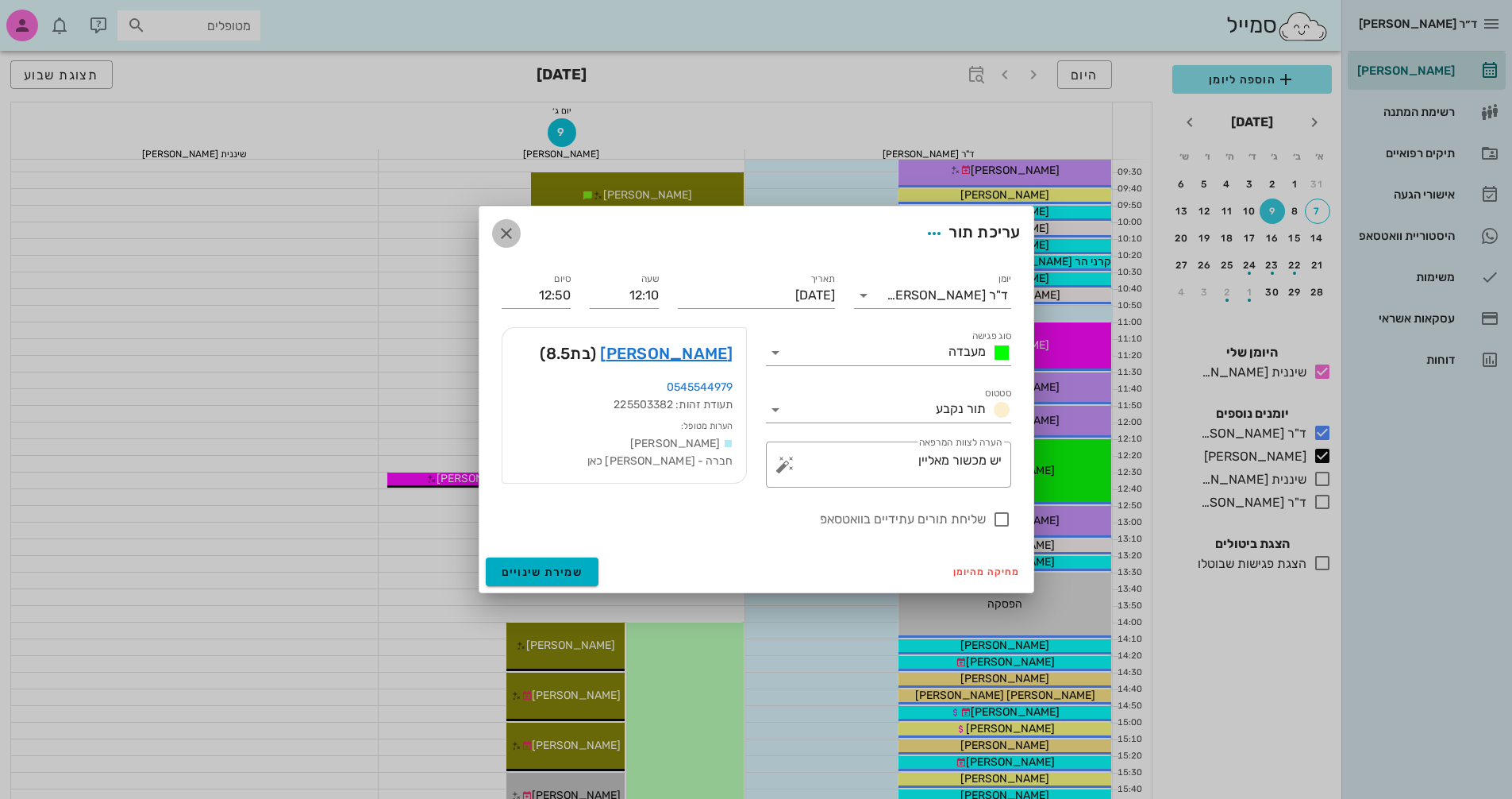
click at [504, 228] on icon "button" at bounding box center [506, 233] width 19 height 19
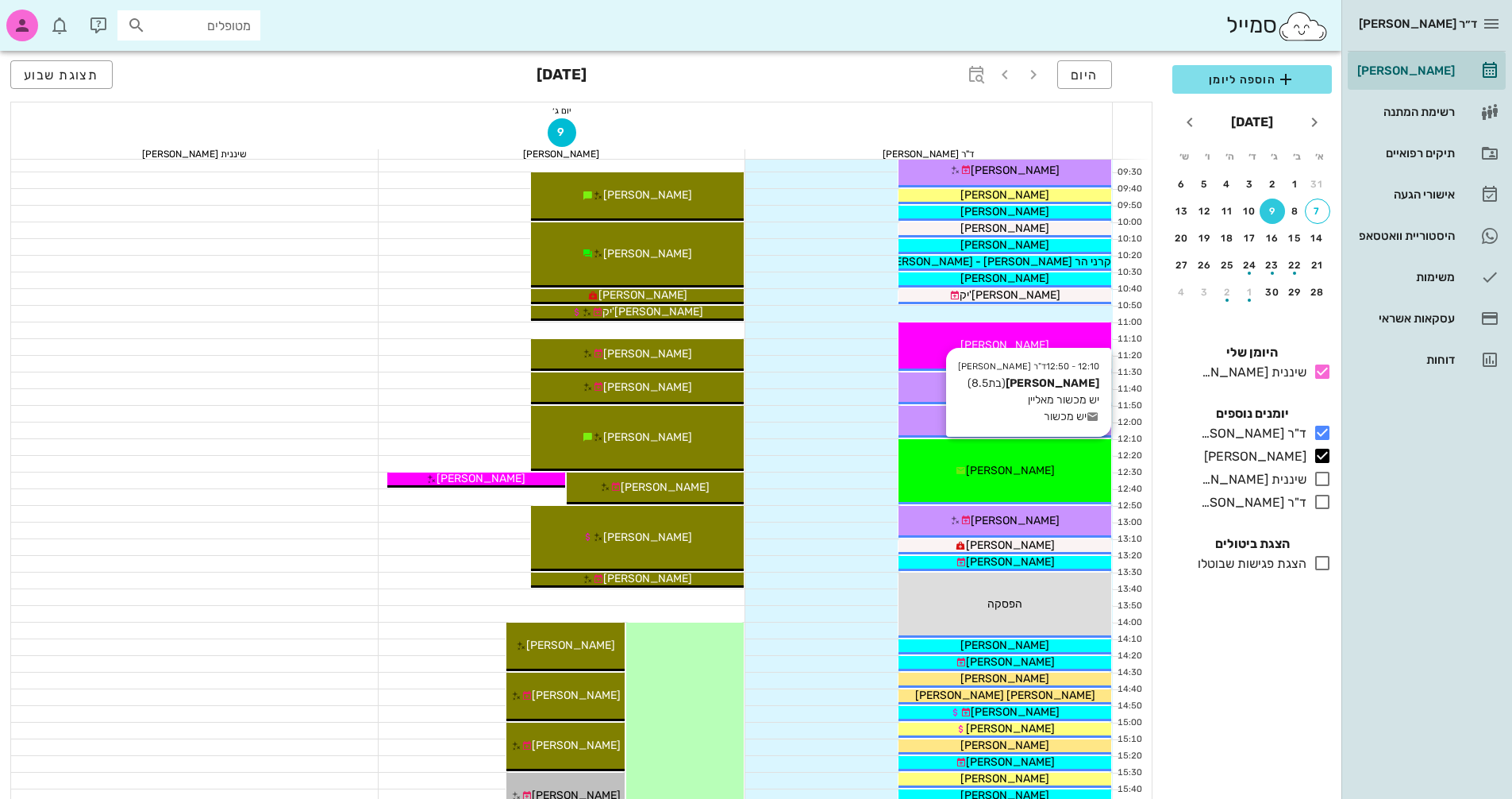
click at [725, 489] on div "12:10 - 12:50 ד"ר [PERSON_NAME] [PERSON_NAME] (בת 8.5 ) יש מכשור מאליין יש מכשו…" at bounding box center [1004, 471] width 213 height 66
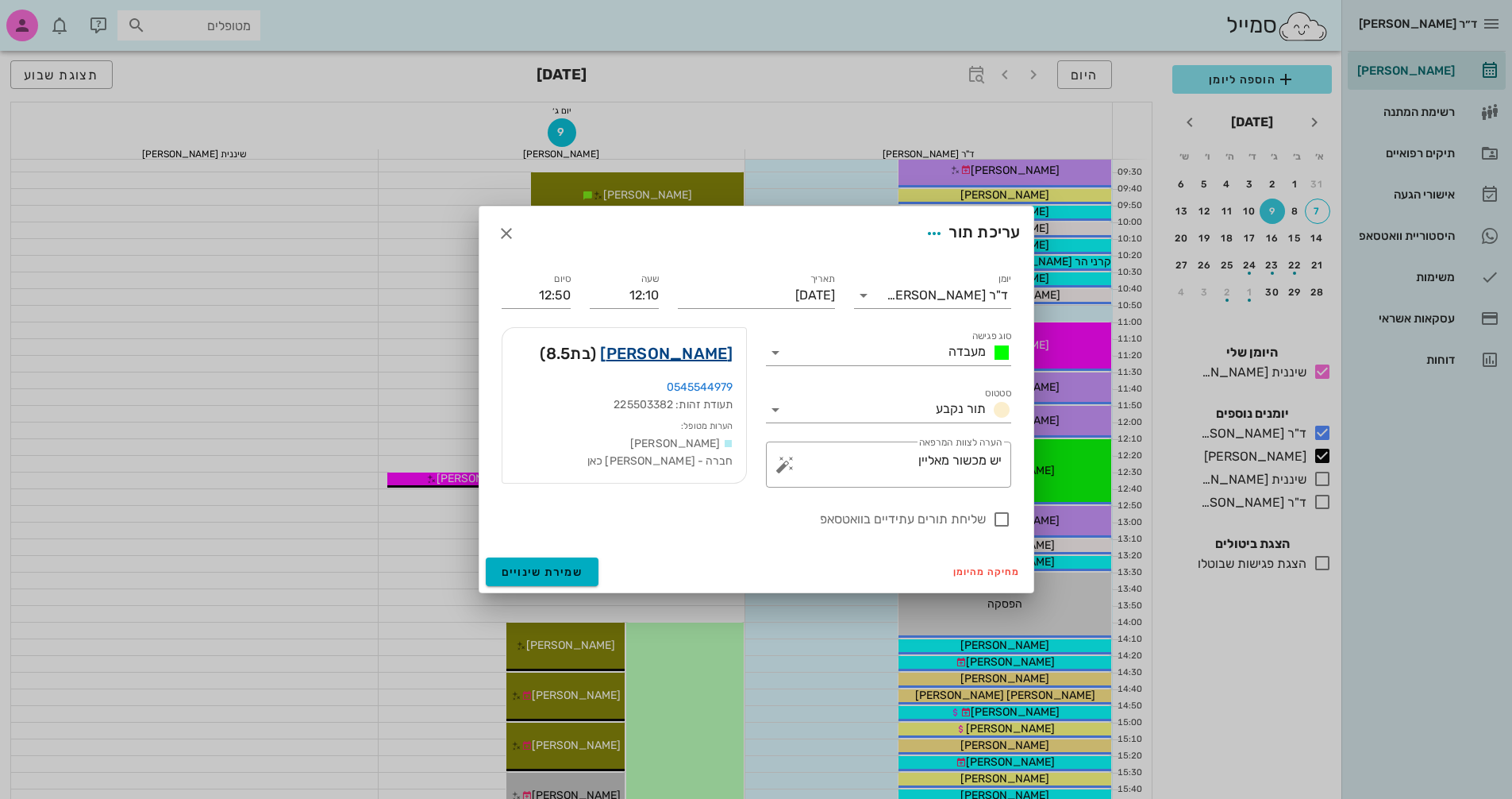
click at [717, 357] on link "[PERSON_NAME]" at bounding box center [667, 353] width 133 height 26
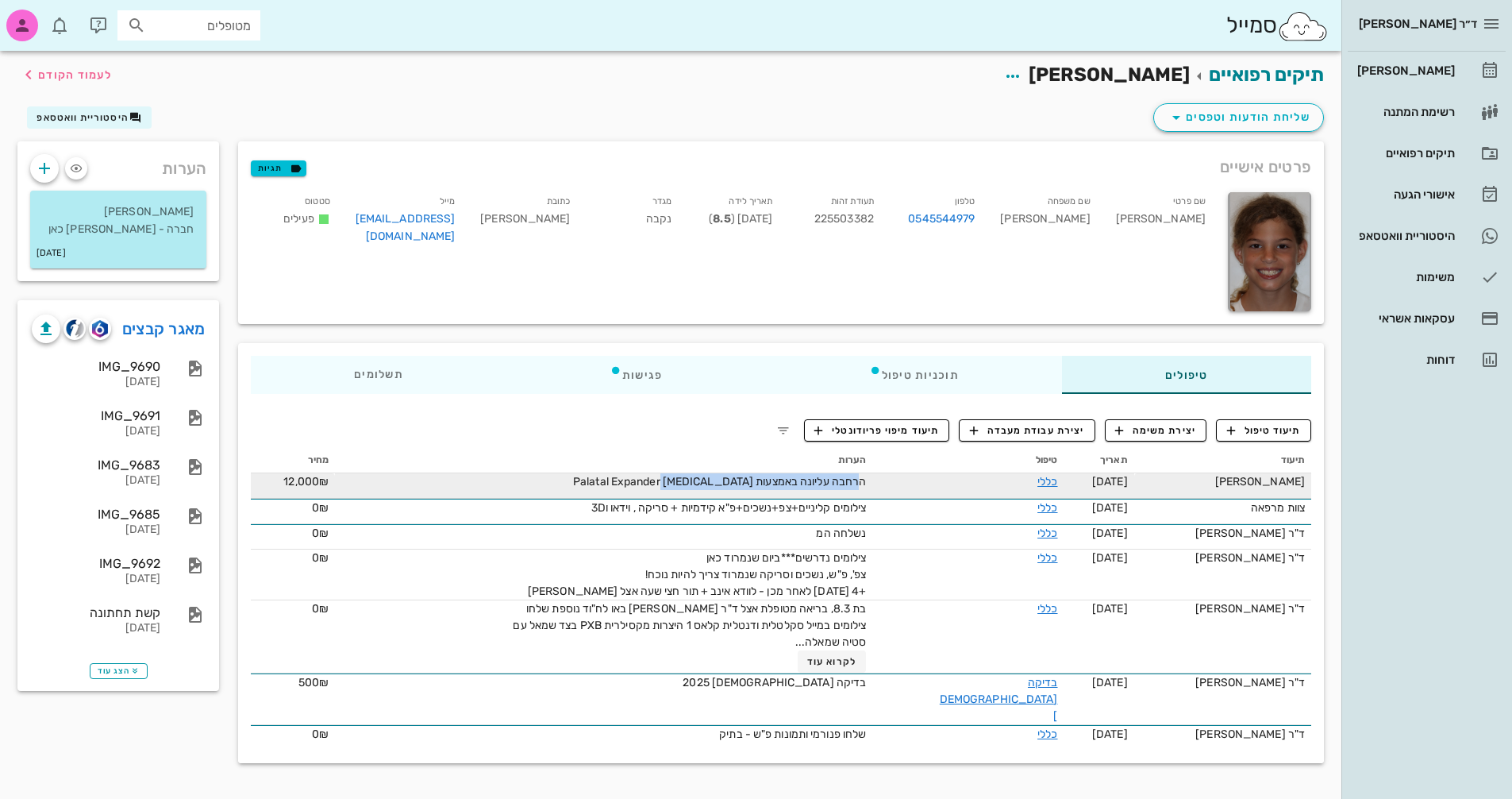
drag, startPoint x: 880, startPoint y: 478, endPoint x: 719, endPoint y: 475, distance: 161.0
click at [708, 478] on span "הרחבה עליונה באמצעות [MEDICAL_DATA] Palatal Expander" at bounding box center [719, 482] width 293 height 14
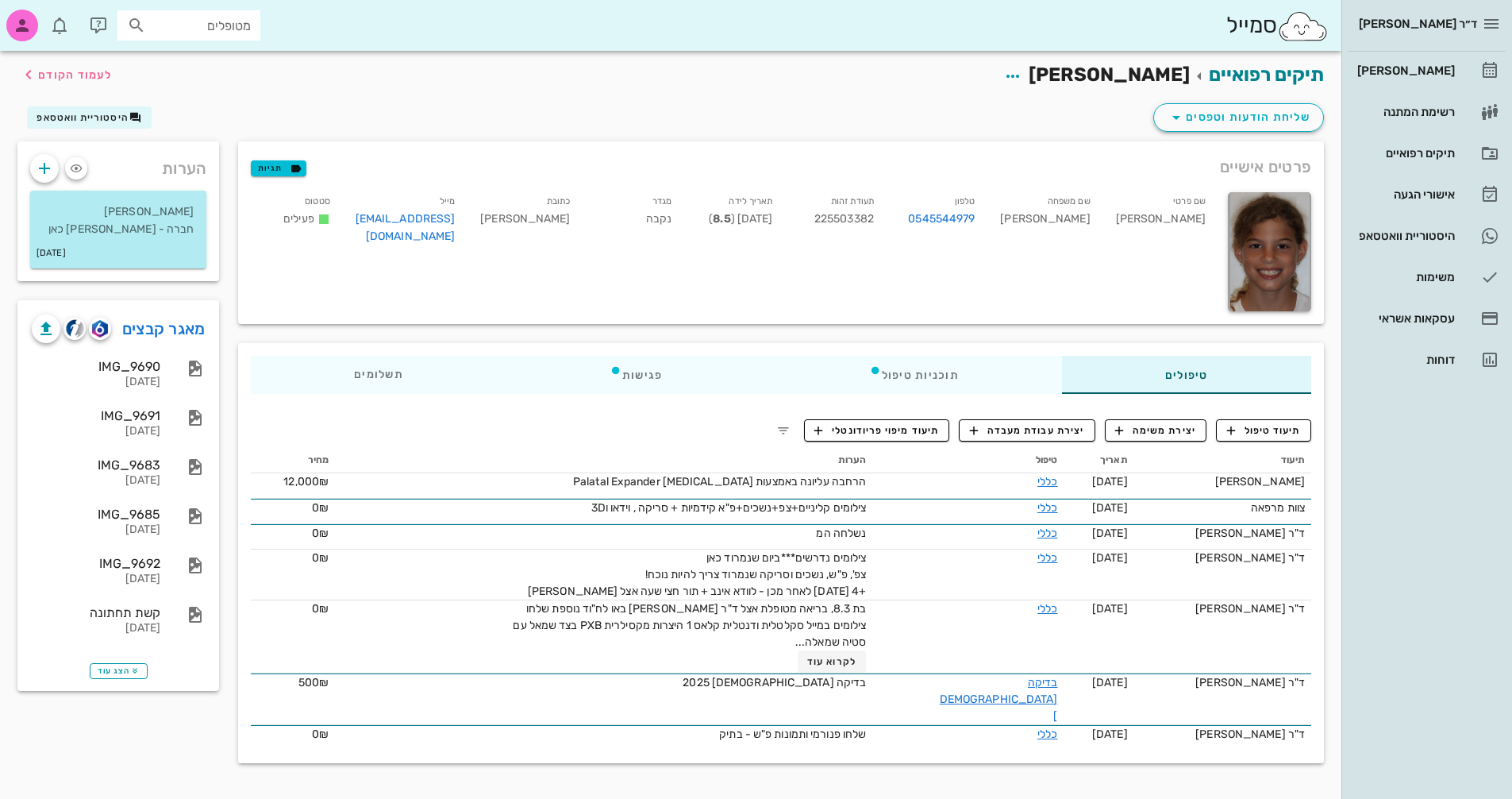
click at [725, 425] on div "ד״ר [PERSON_NAME] [PERSON_NAME] רשימת המתנה תיקים רפואיים אישורי הגעה היסטוריית…" at bounding box center [1426, 399] width 171 height 799
click at [76, 77] on span "לעמוד הקודם" at bounding box center [75, 75] width 74 height 14
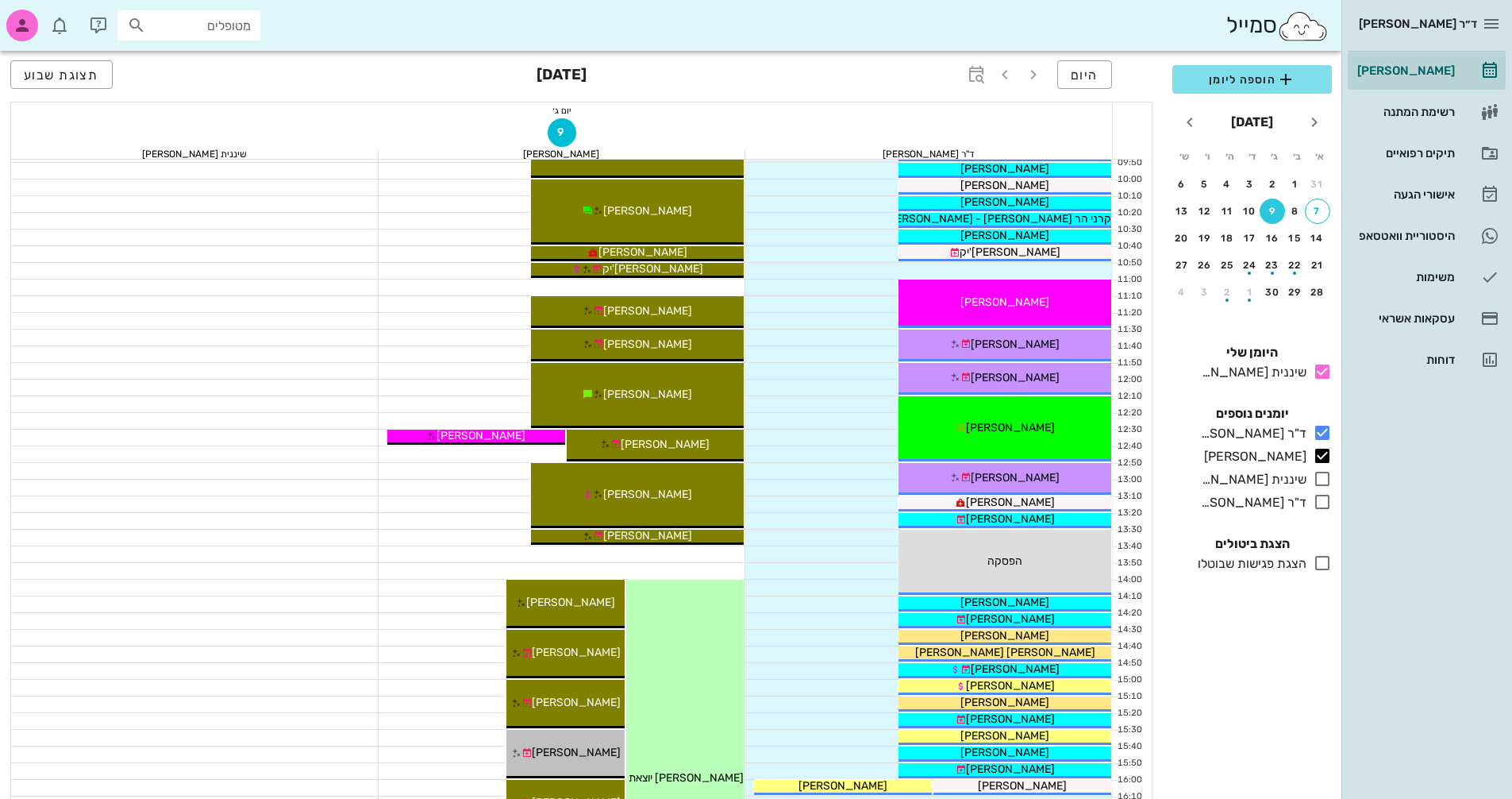
scroll to position [317, 0]
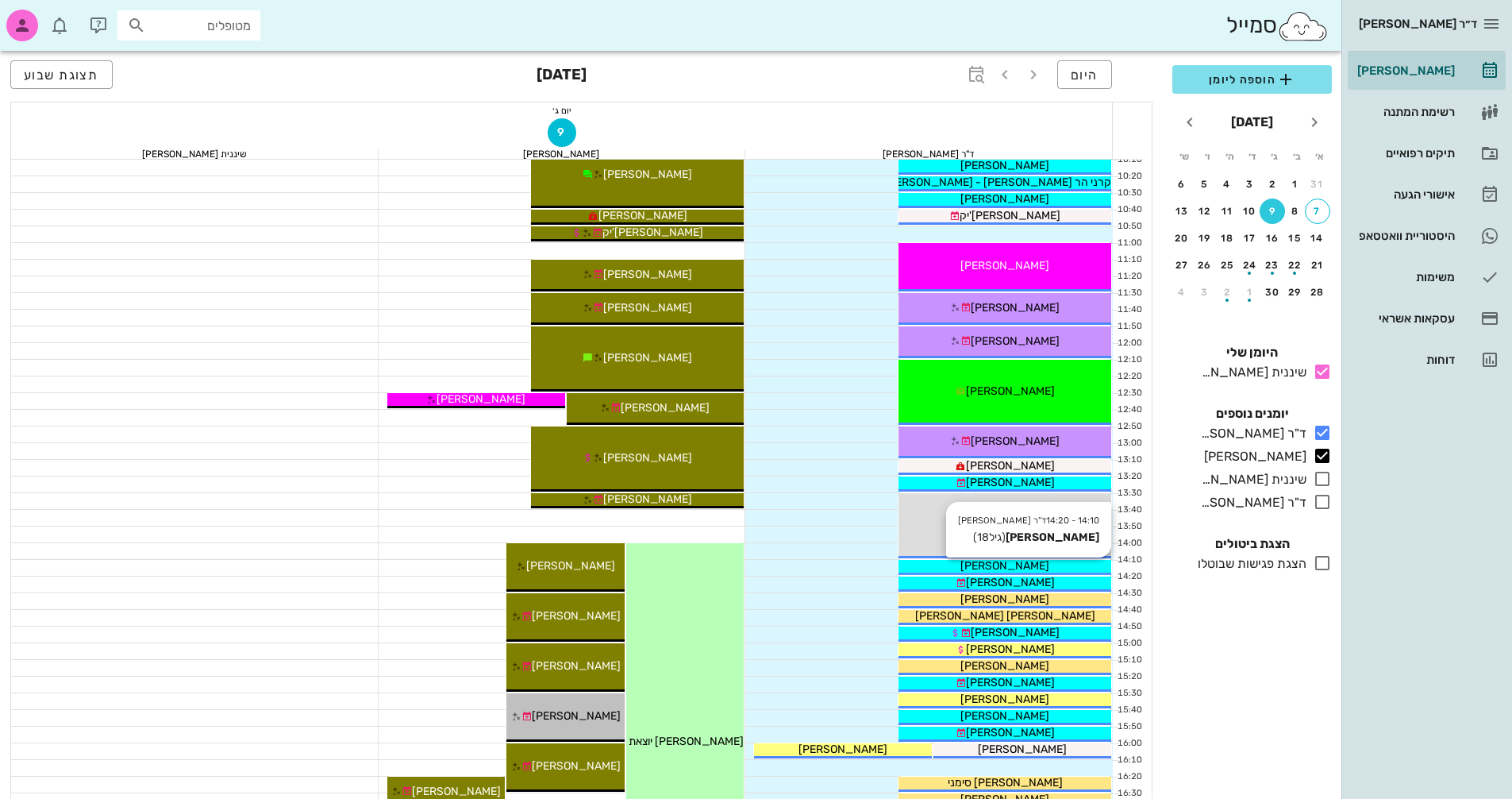
click at [725, 565] on div "[PERSON_NAME]" at bounding box center [1004, 566] width 213 height 17
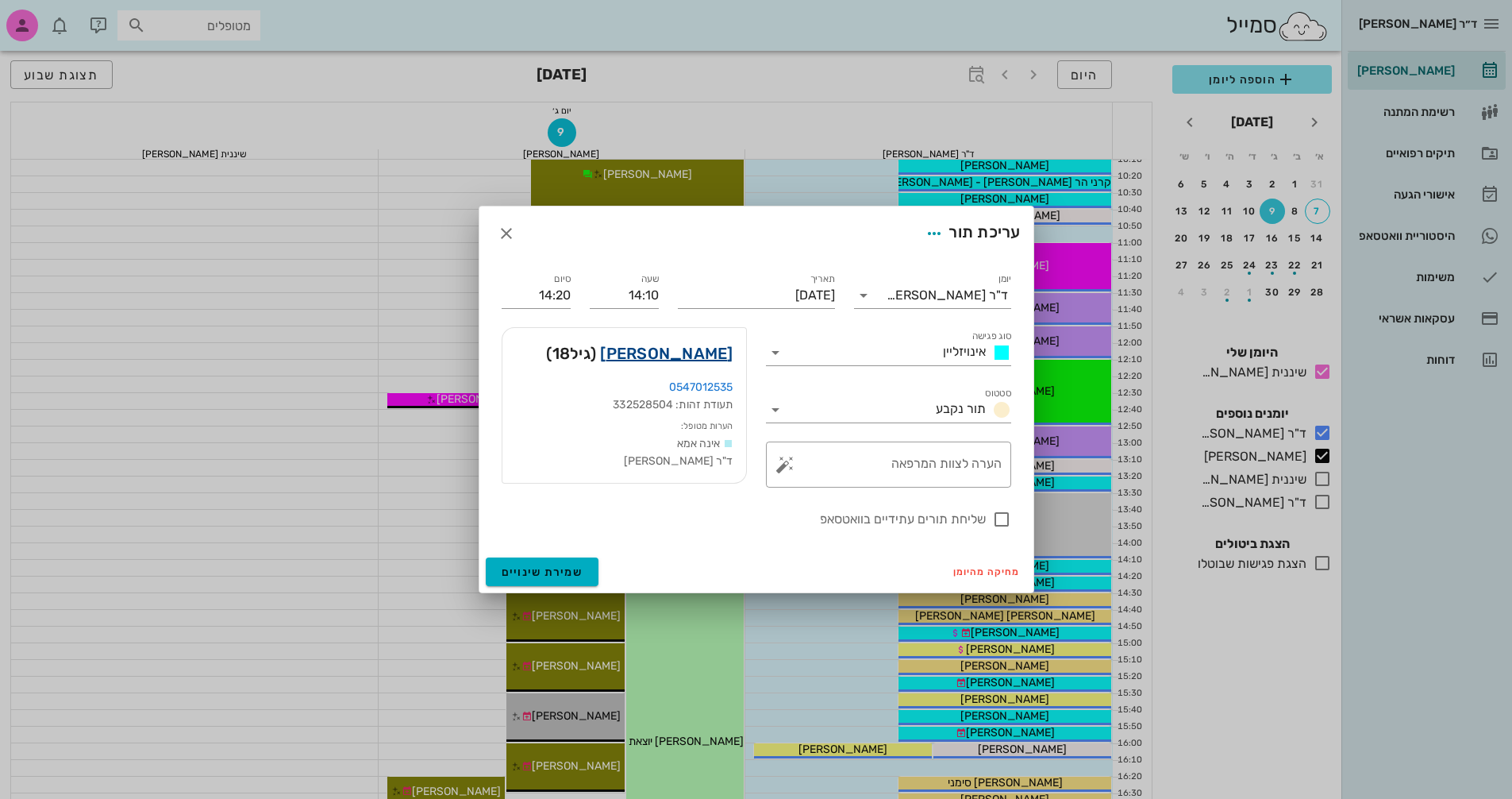
click at [652, 359] on link "[PERSON_NAME]" at bounding box center [667, 353] width 133 height 26
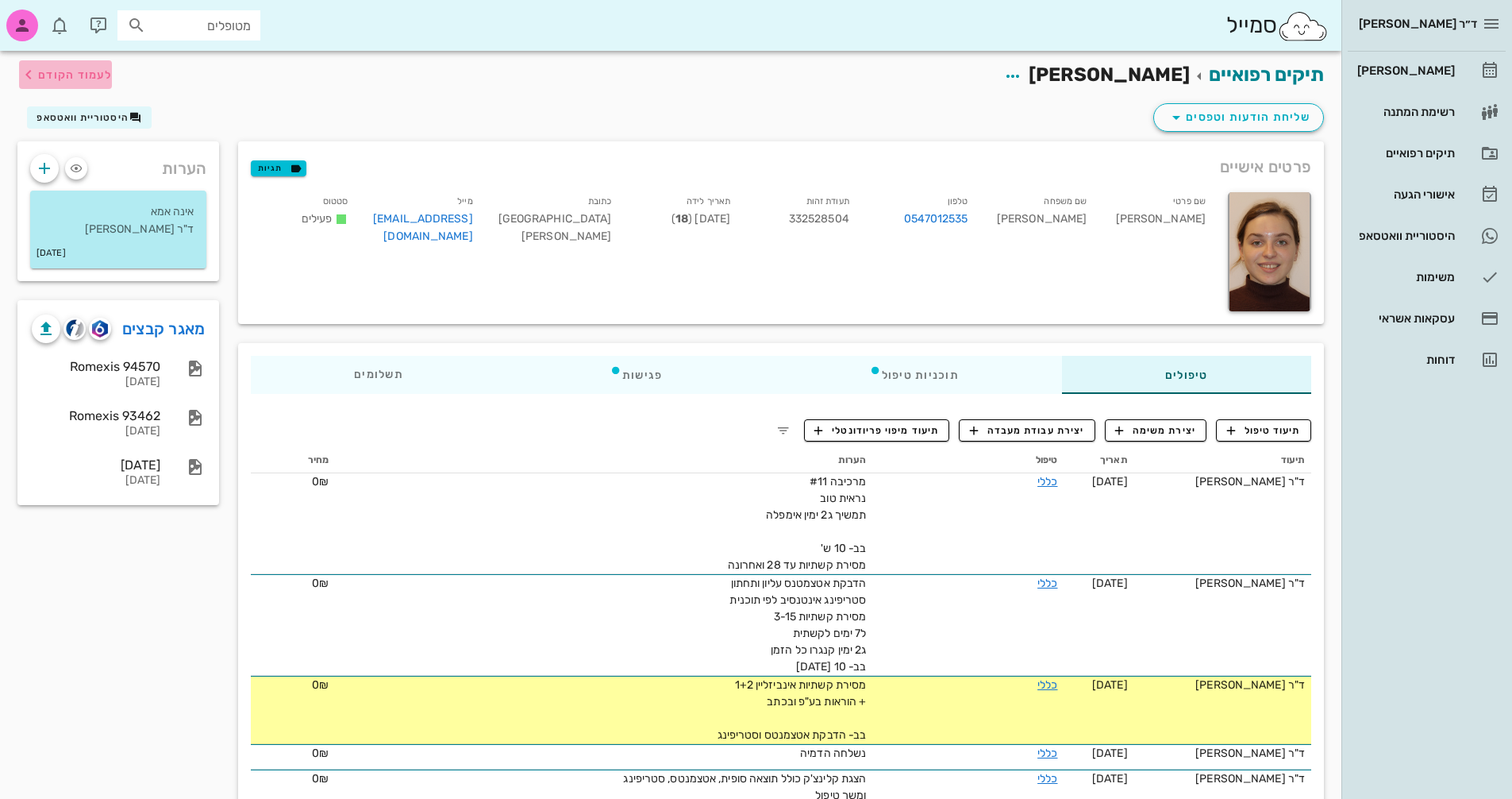
click at [98, 74] on span "לעמוד הקודם" at bounding box center [75, 75] width 74 height 14
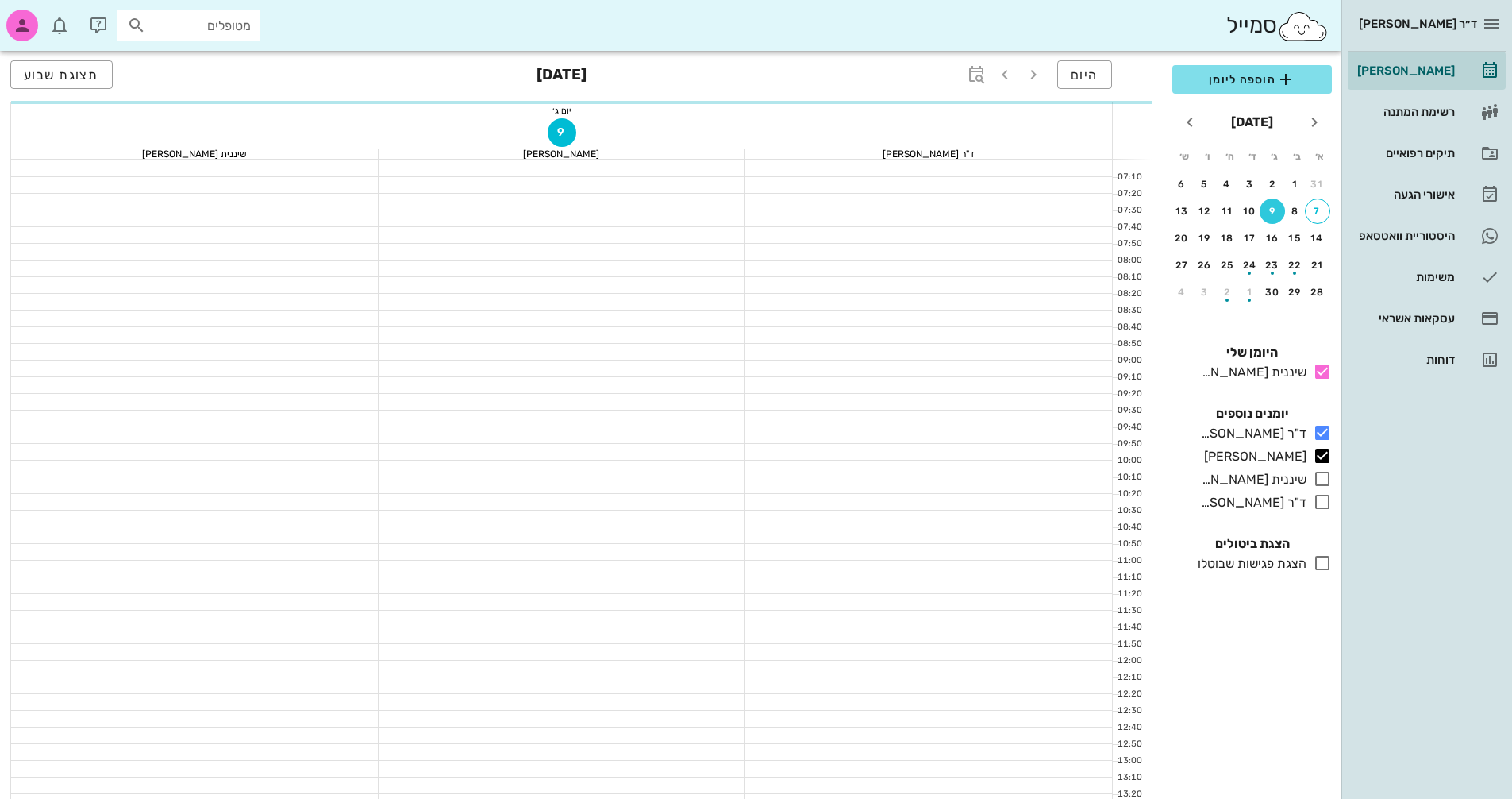
scroll to position [317, 0]
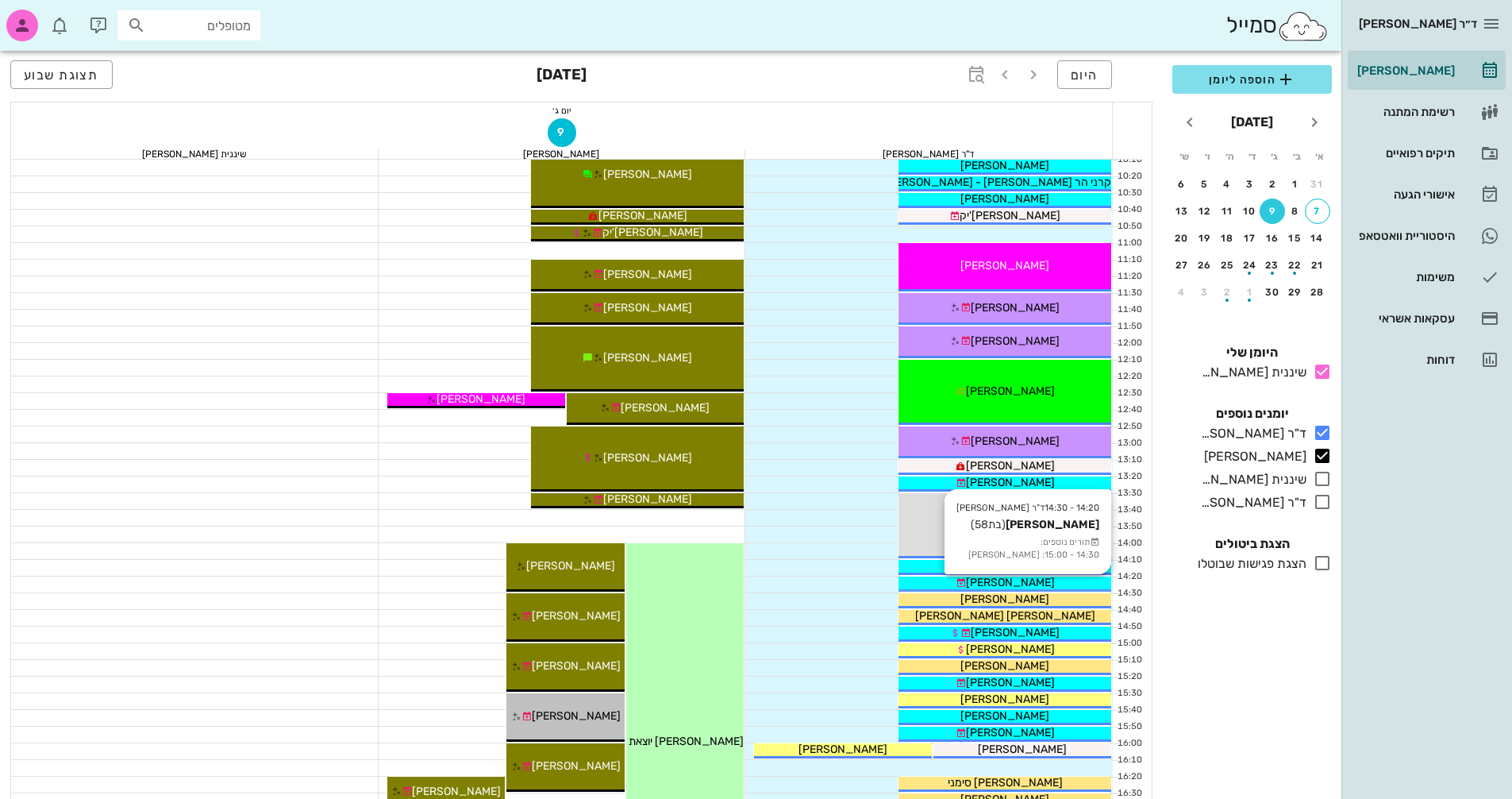
click at [725, 579] on div "[PERSON_NAME]" at bounding box center [1004, 583] width 213 height 17
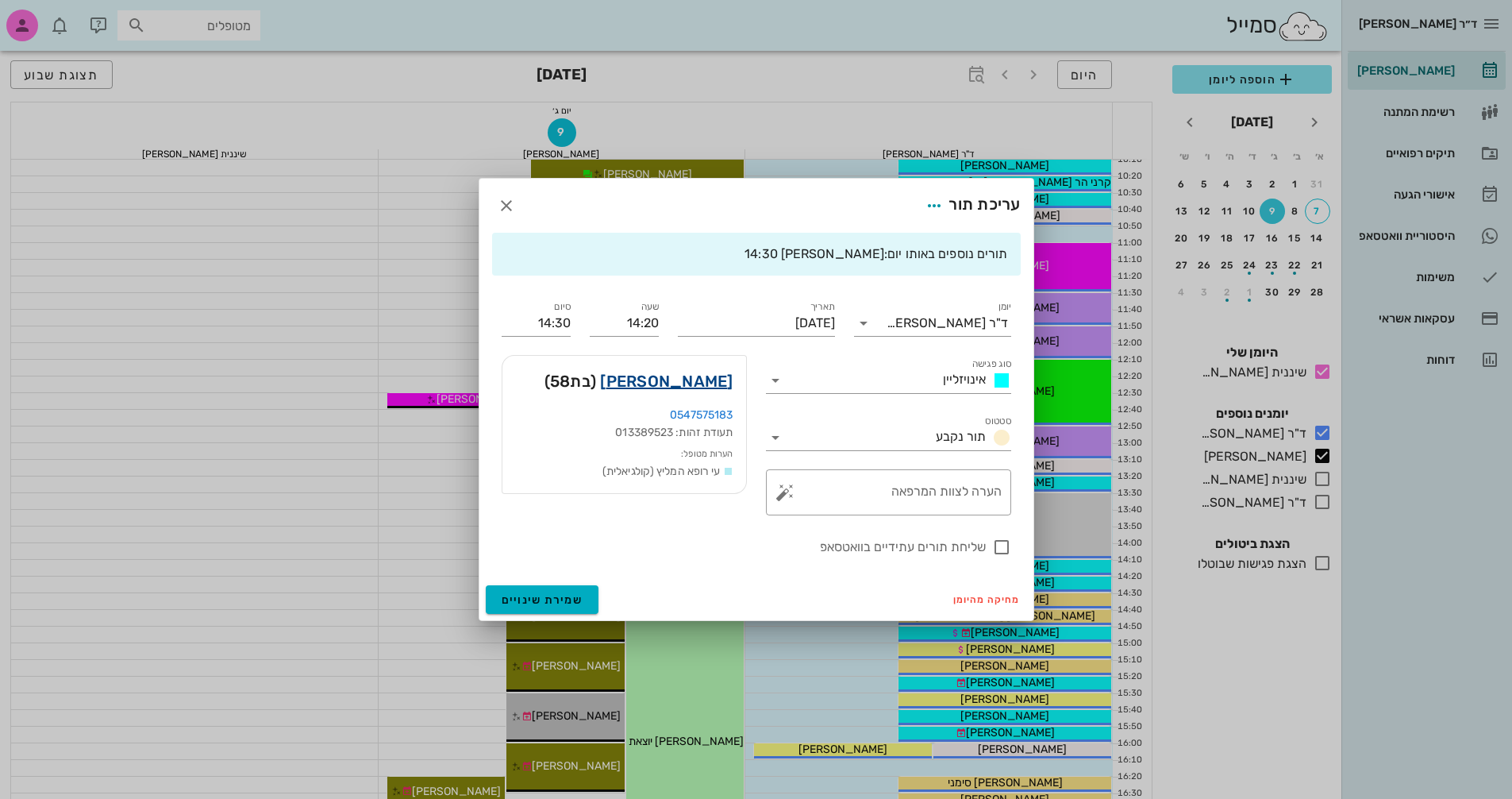
click at [696, 380] on link "[PERSON_NAME]" at bounding box center [667, 381] width 133 height 26
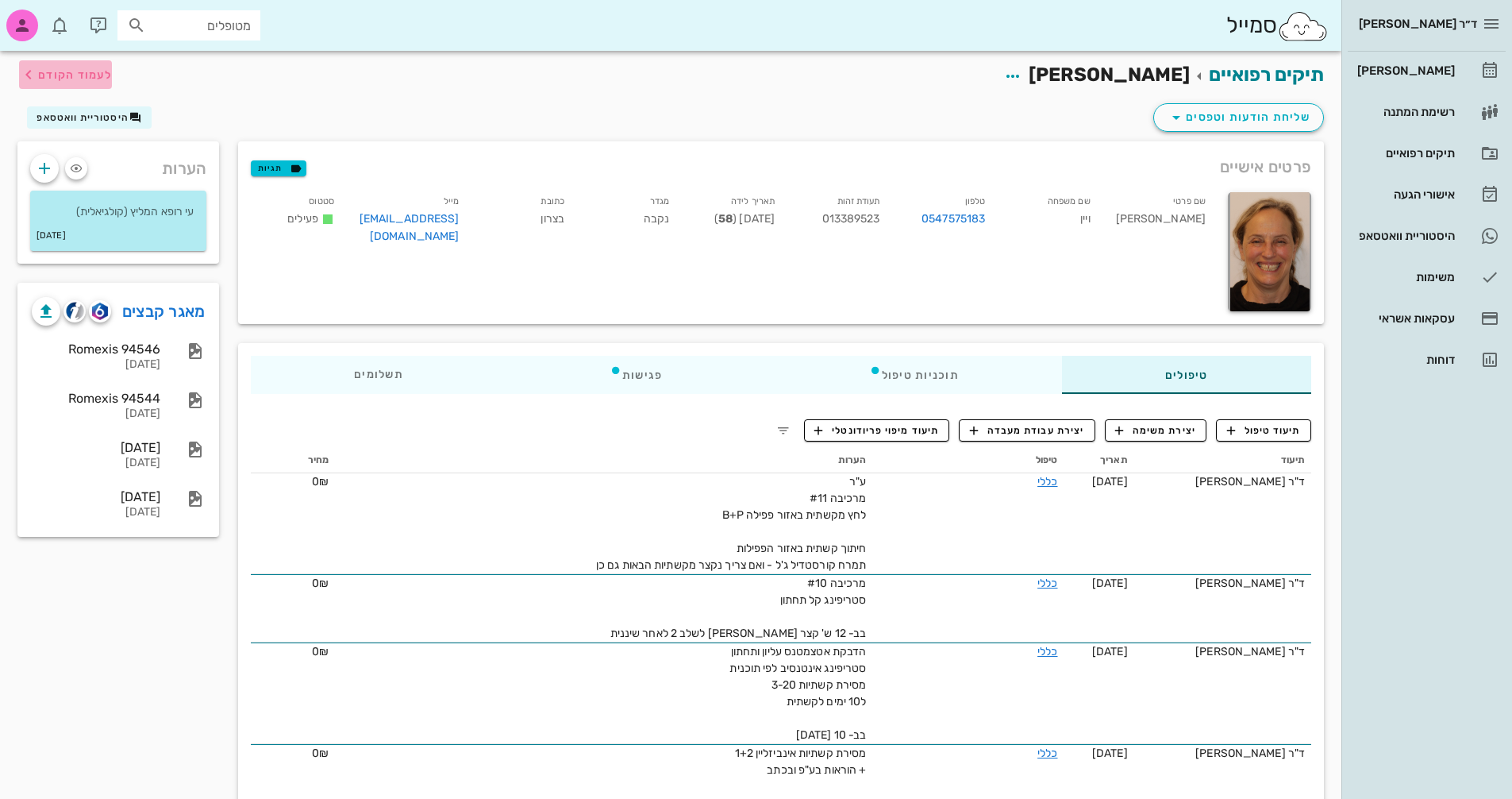
click at [107, 74] on span "לעמוד הקודם" at bounding box center [75, 75] width 74 height 14
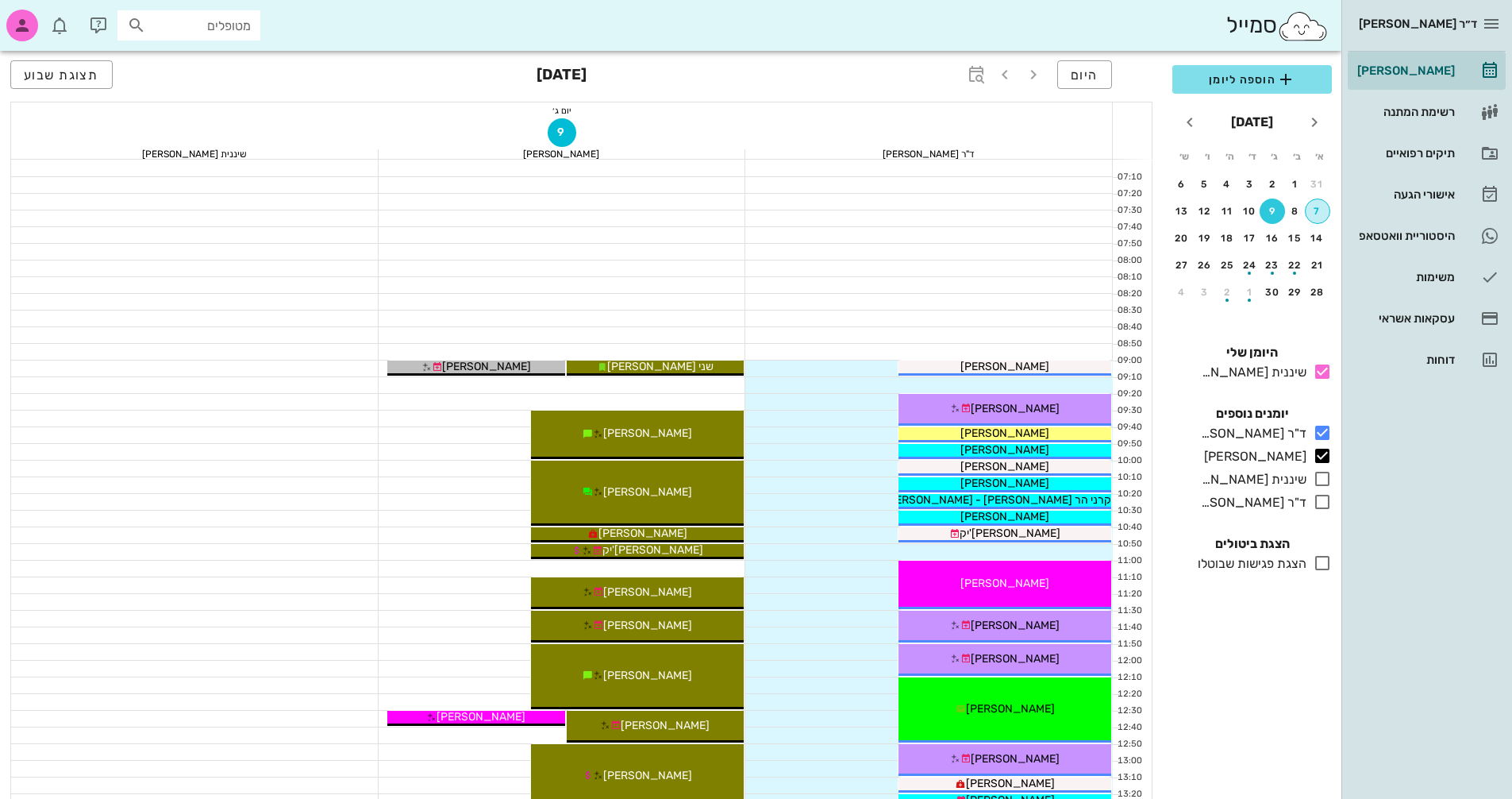
click at [725, 213] on div "7" at bounding box center [1317, 211] width 24 height 11
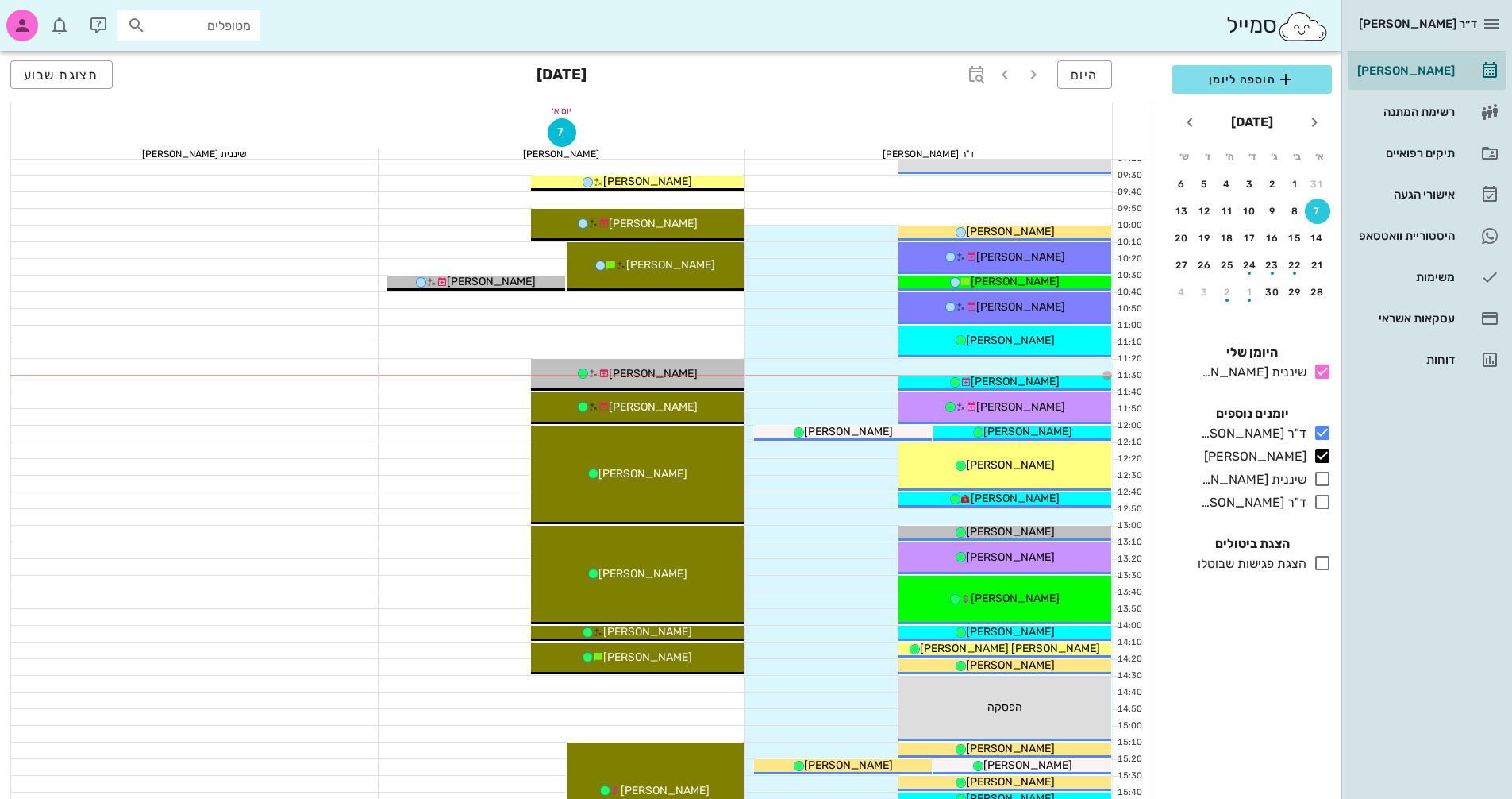
scroll to position [207, 0]
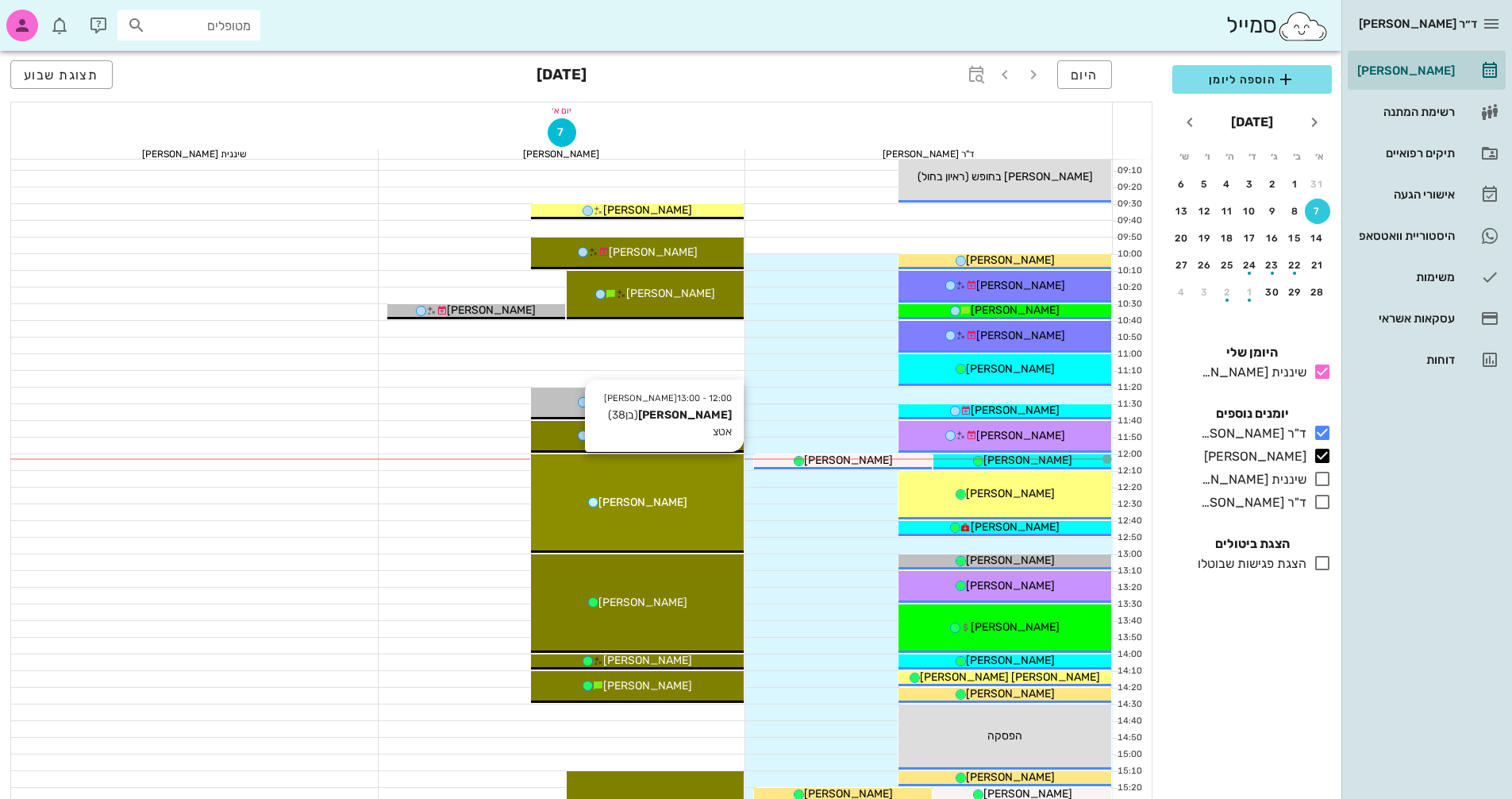
click at [685, 500] on div "[PERSON_NAME]" at bounding box center [637, 502] width 213 height 17
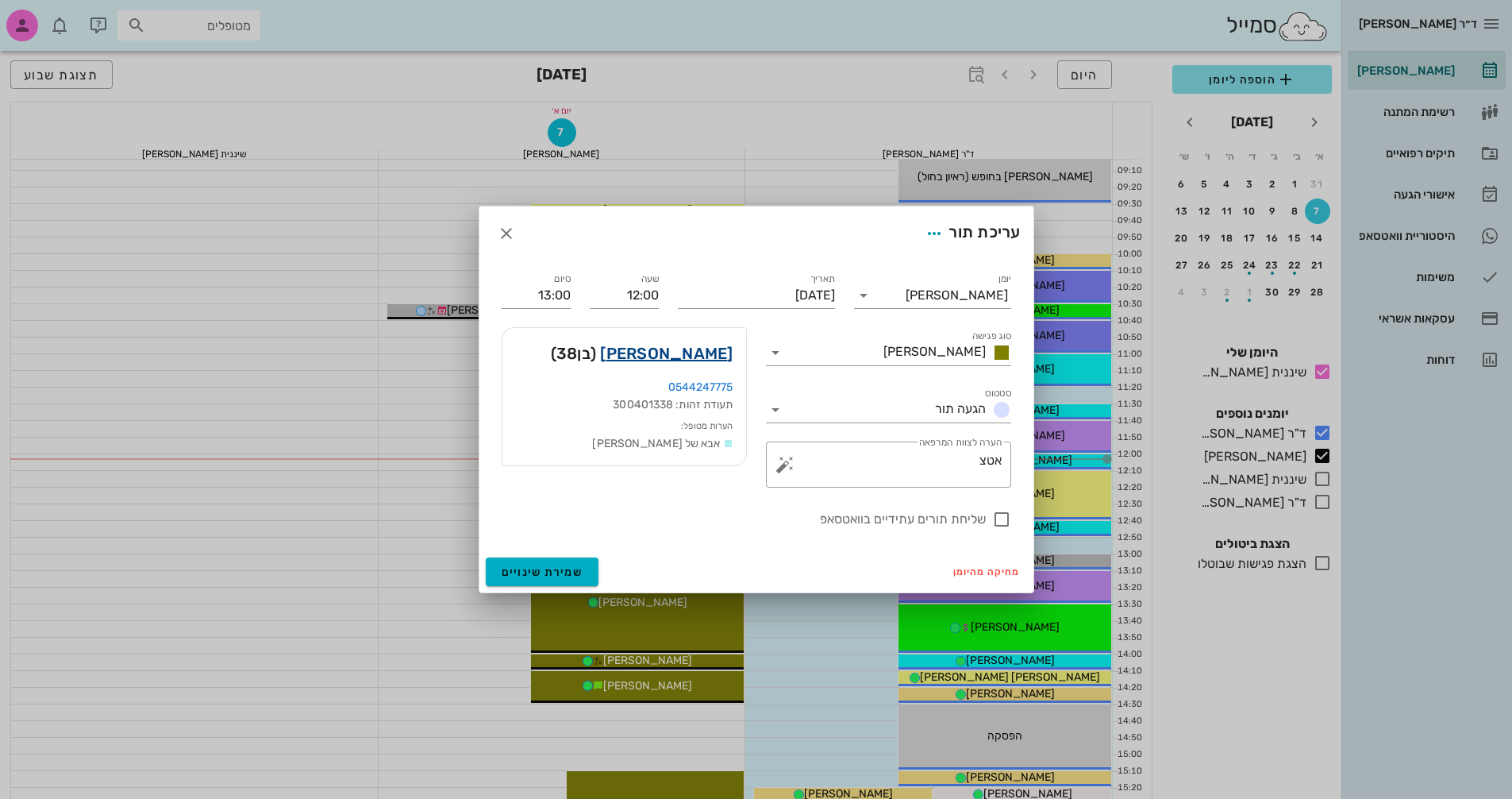
click at [700, 352] on link "[PERSON_NAME]" at bounding box center [667, 353] width 133 height 26
